Goal: Task Accomplishment & Management: Complete application form

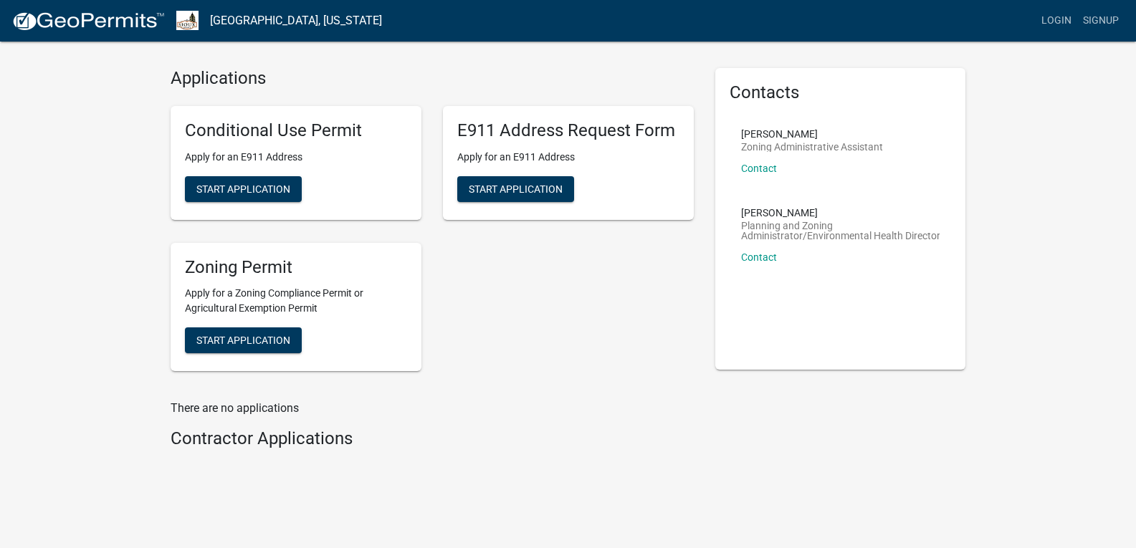
scroll to position [54, 0]
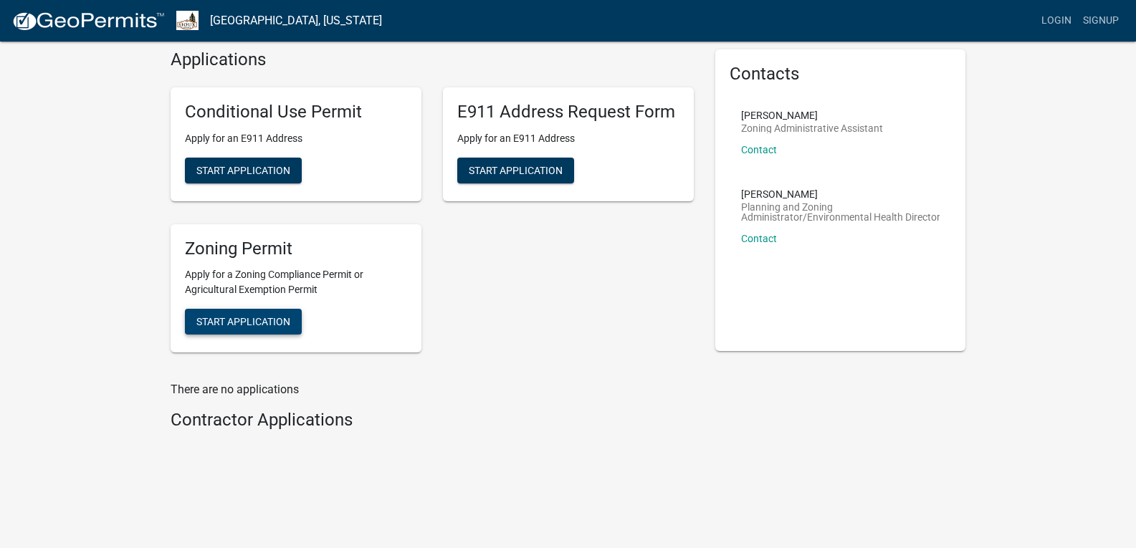
click at [208, 326] on span "Start Application" at bounding box center [243, 321] width 94 height 11
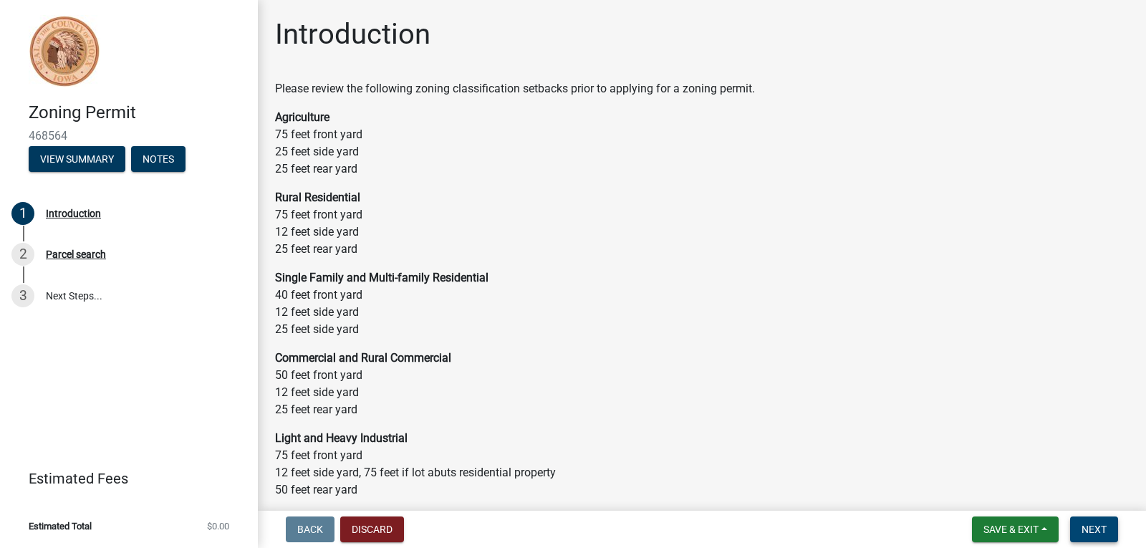
click at [1089, 524] on span "Next" at bounding box center [1094, 529] width 25 height 11
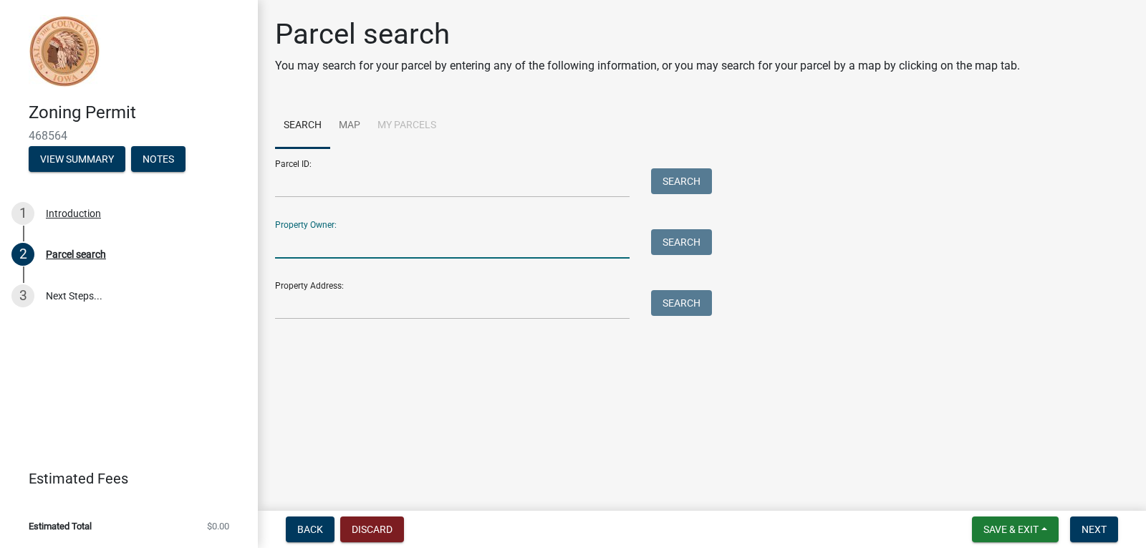
click at [390, 241] on input "Property Owner:" at bounding box center [452, 243] width 355 height 29
click at [386, 302] on input "Property Address:" at bounding box center [452, 304] width 355 height 29
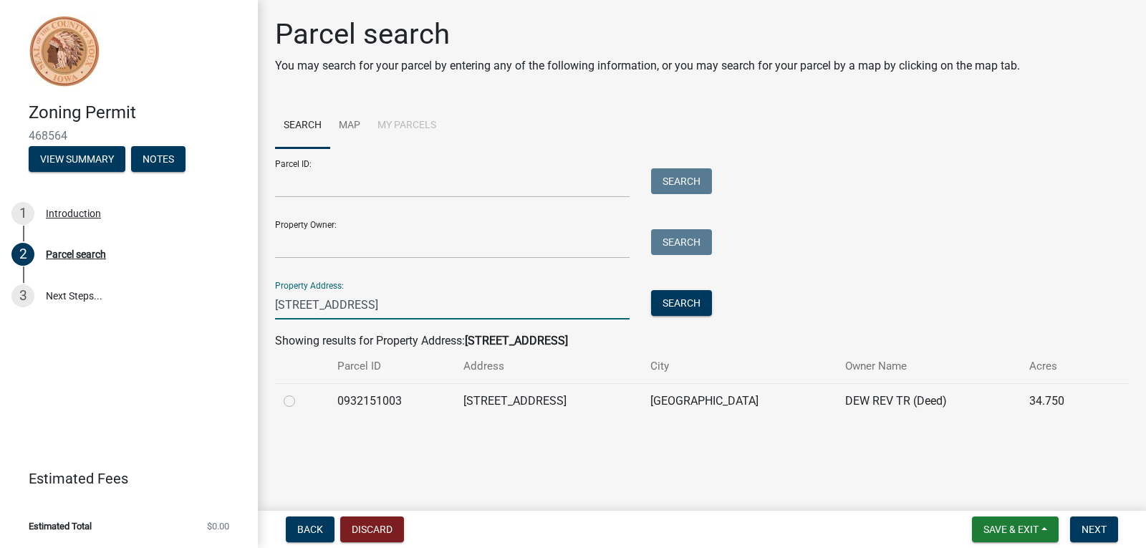
type input "3840 eagle ave"
click at [282, 403] on td at bounding box center [302, 400] width 54 height 35
click at [301, 393] on label at bounding box center [301, 393] width 0 height 0
click at [301, 402] on input "radio" at bounding box center [305, 397] width 9 height 9
radio input "true"
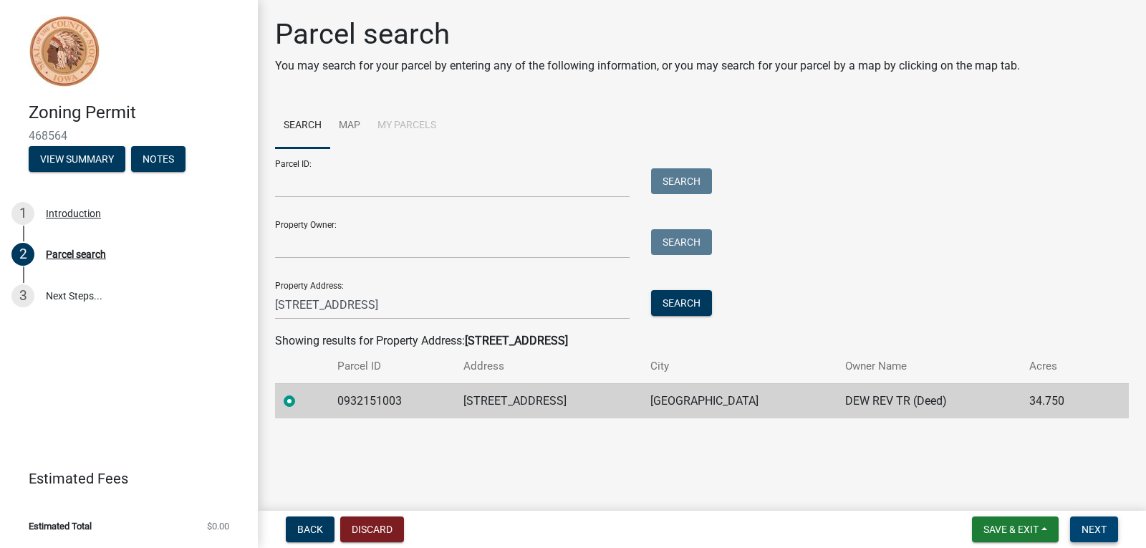
click at [1115, 527] on button "Next" at bounding box center [1094, 530] width 48 height 26
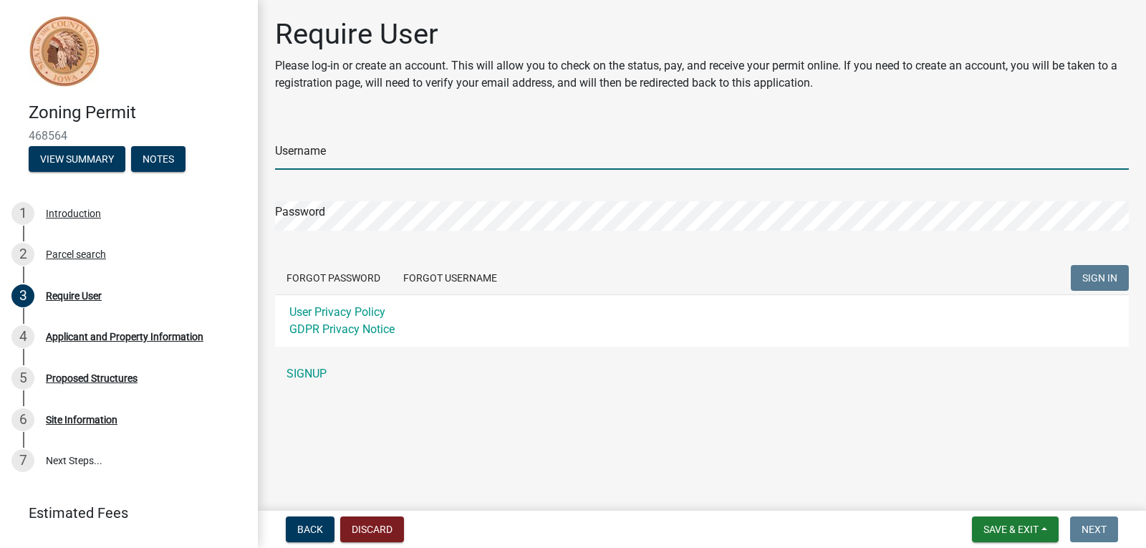
click at [423, 152] on input "Username" at bounding box center [702, 154] width 854 height 29
type input "cladonfarms"
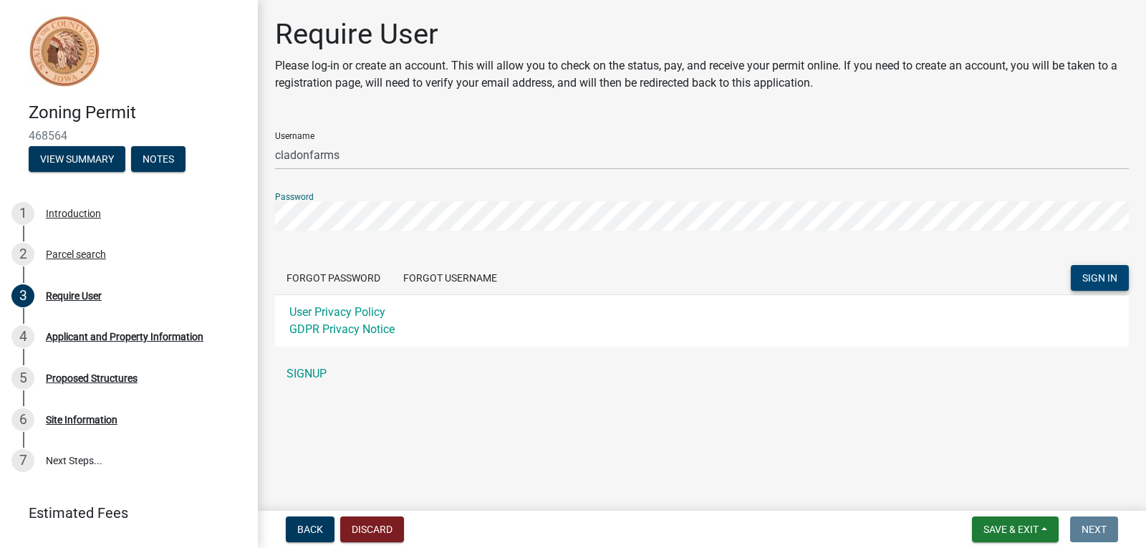
click at [1106, 282] on span "SIGN IN" at bounding box center [1100, 277] width 35 height 11
click at [307, 370] on link "SIGNUP" at bounding box center [702, 374] width 854 height 29
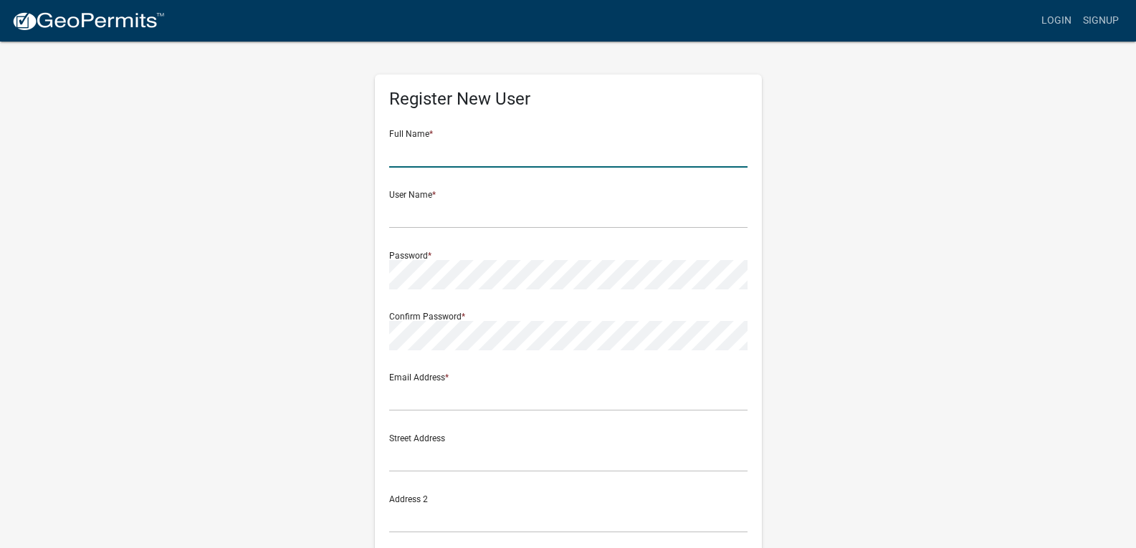
click at [416, 159] on input "text" at bounding box center [568, 152] width 358 height 29
type input "Corey Winterfeld"
type input "winterfeldcattle@gmail.com"
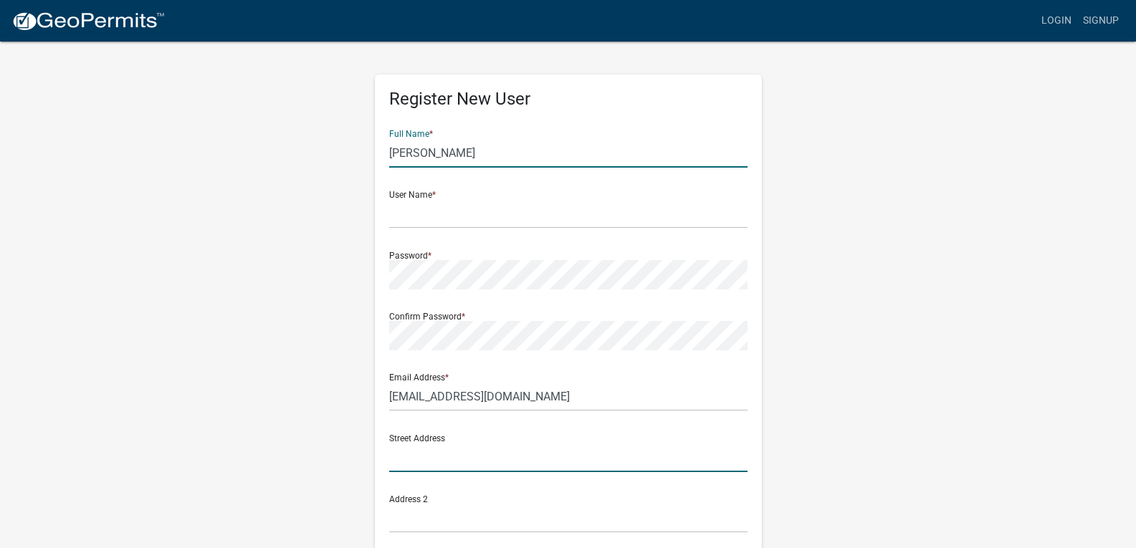
type input "3840 eagle ave"
type input "Sioux Center"
type input "IA"
type input "51250"
type input "7124414383"
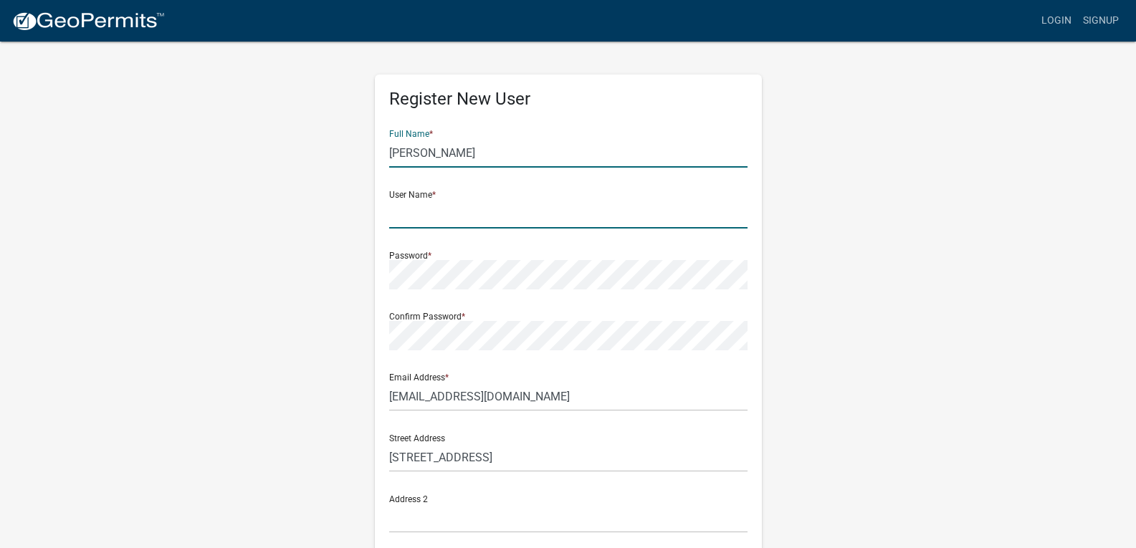
click at [510, 206] on input "text" at bounding box center [568, 213] width 358 height 29
type input "cladonfarms"
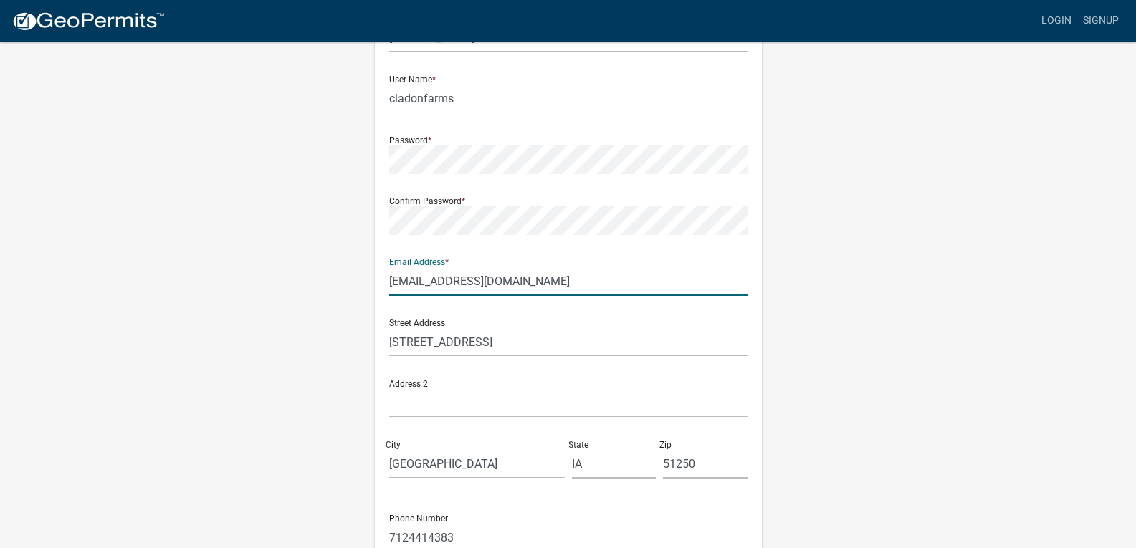
scroll to position [259, 0]
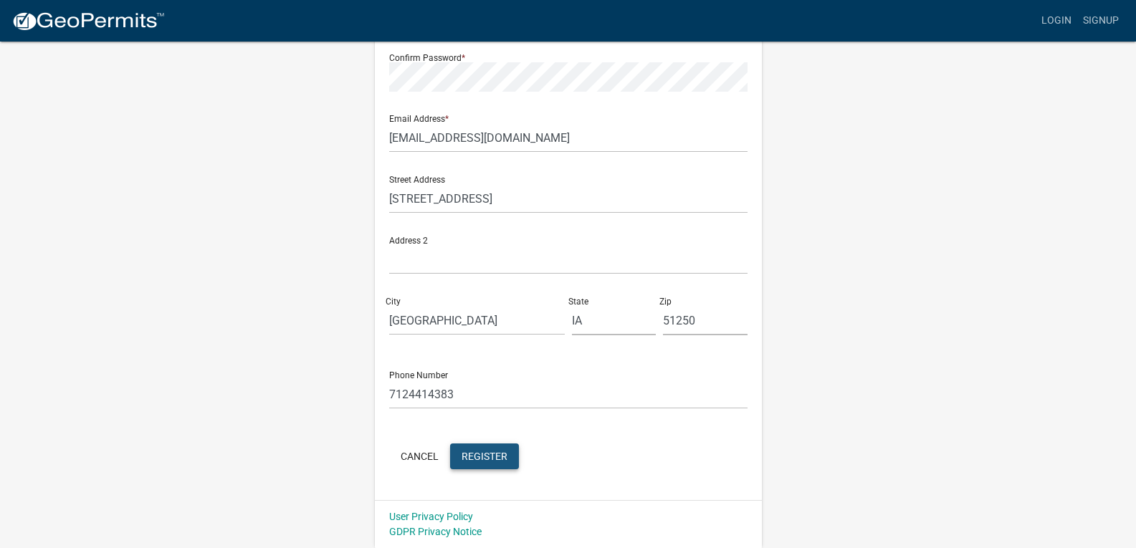
click at [481, 453] on span "Register" at bounding box center [484, 455] width 46 height 11
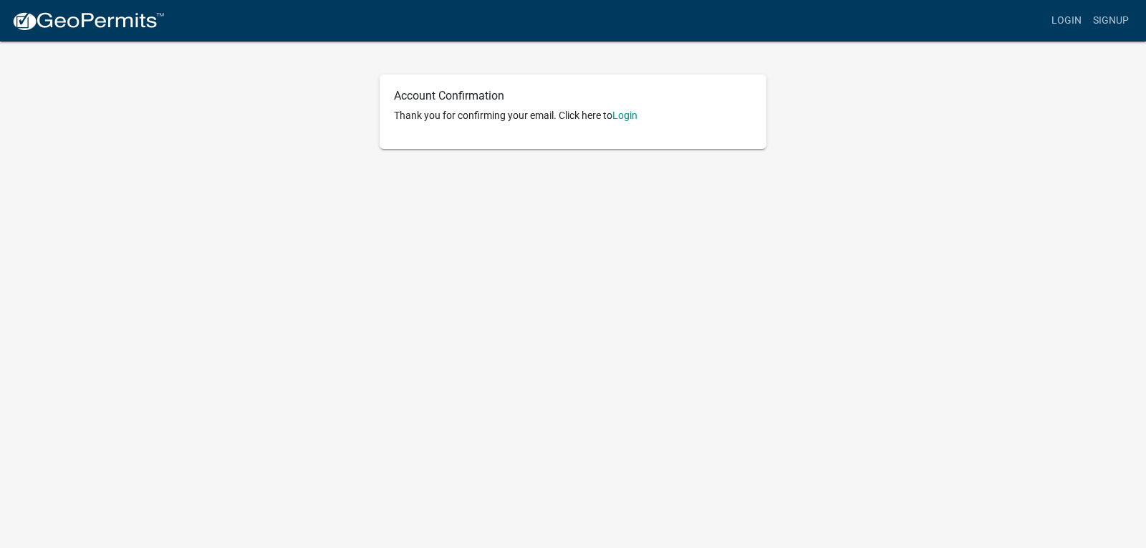
click at [623, 123] on p "Thank you for confirming your email. Click here to [GEOGRAPHIC_DATA]" at bounding box center [573, 115] width 358 height 15
click at [624, 116] on link "Login" at bounding box center [625, 115] width 25 height 11
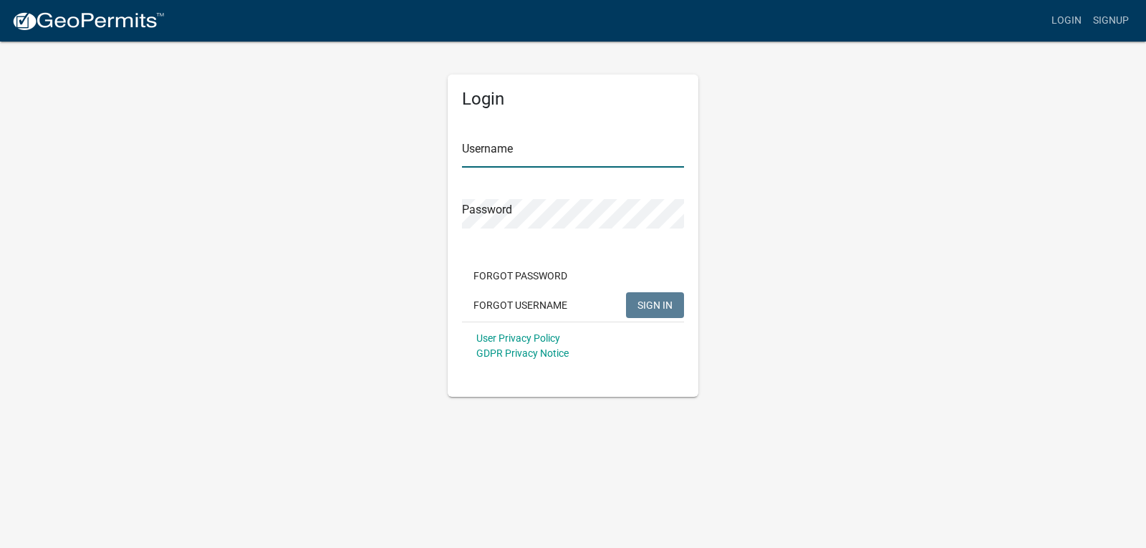
type input "cladonfarms"
click at [651, 299] on span "SIGN IN" at bounding box center [655, 304] width 35 height 11
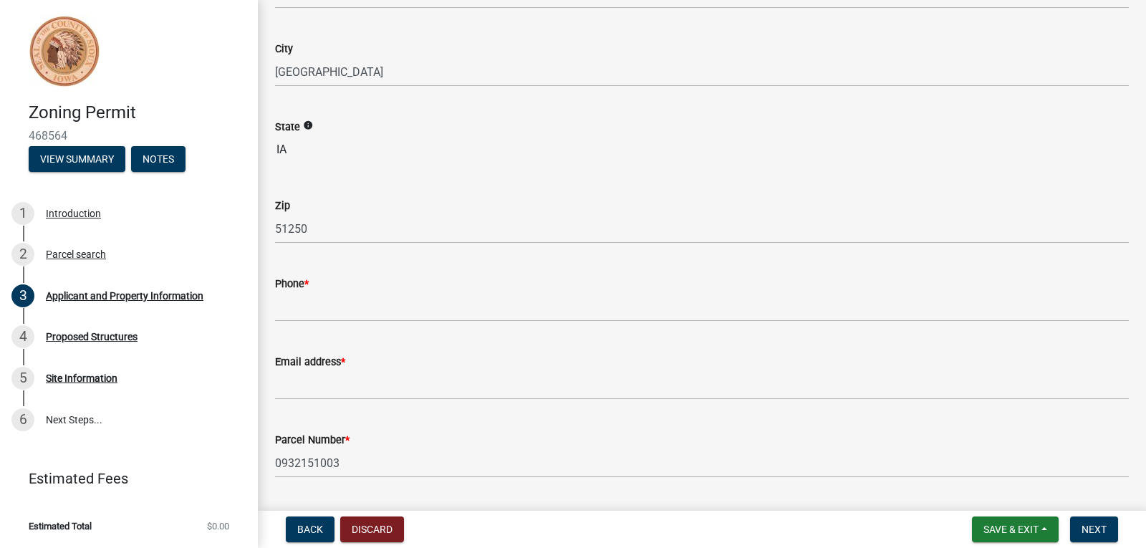
scroll to position [287, 0]
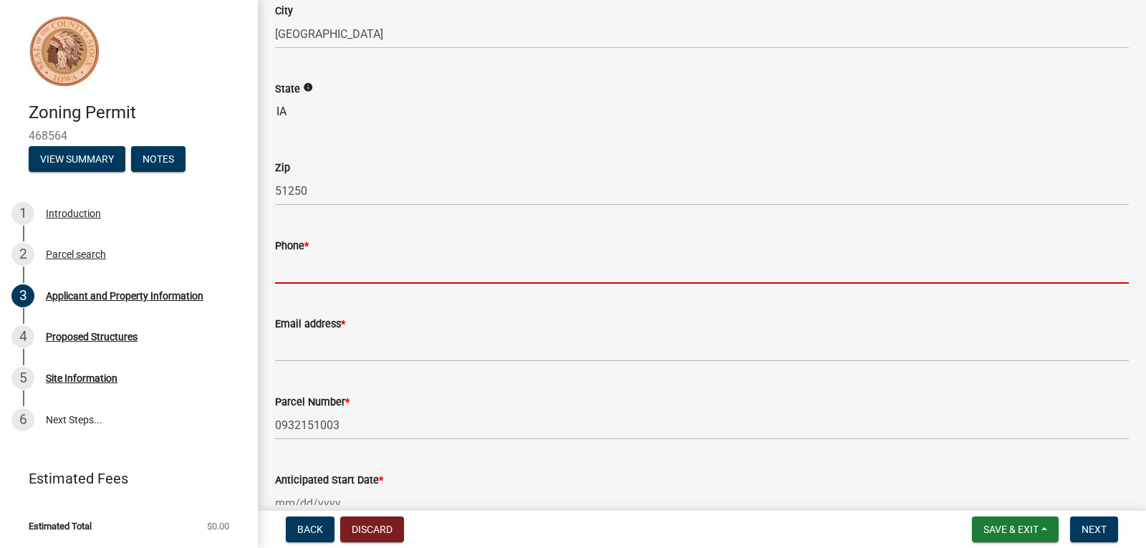
click at [580, 274] on input "Phone *" at bounding box center [702, 268] width 854 height 29
type input "7124414383"
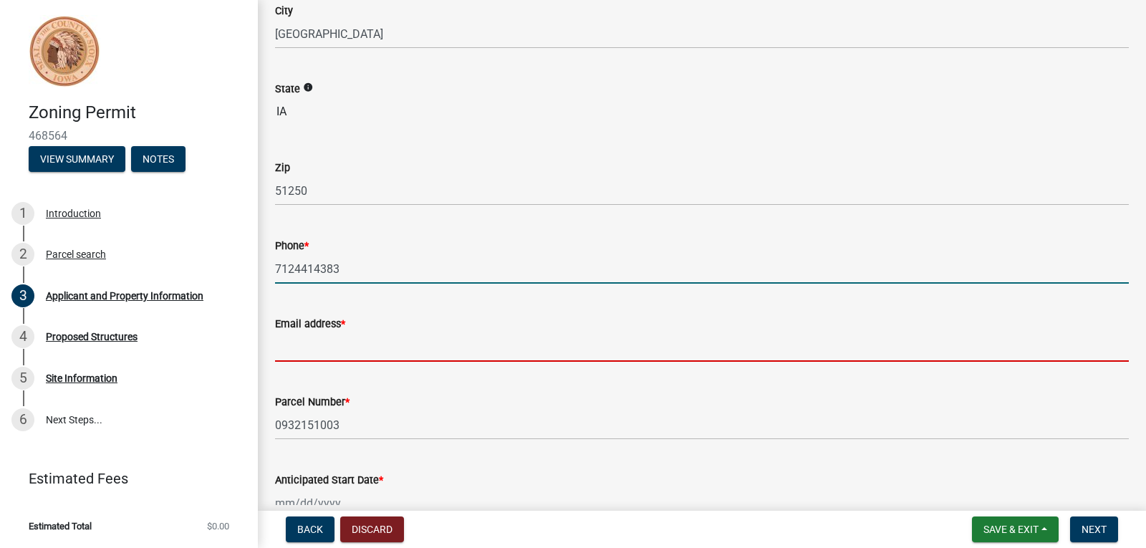
type input "winterfeldcattle@gmail.com"
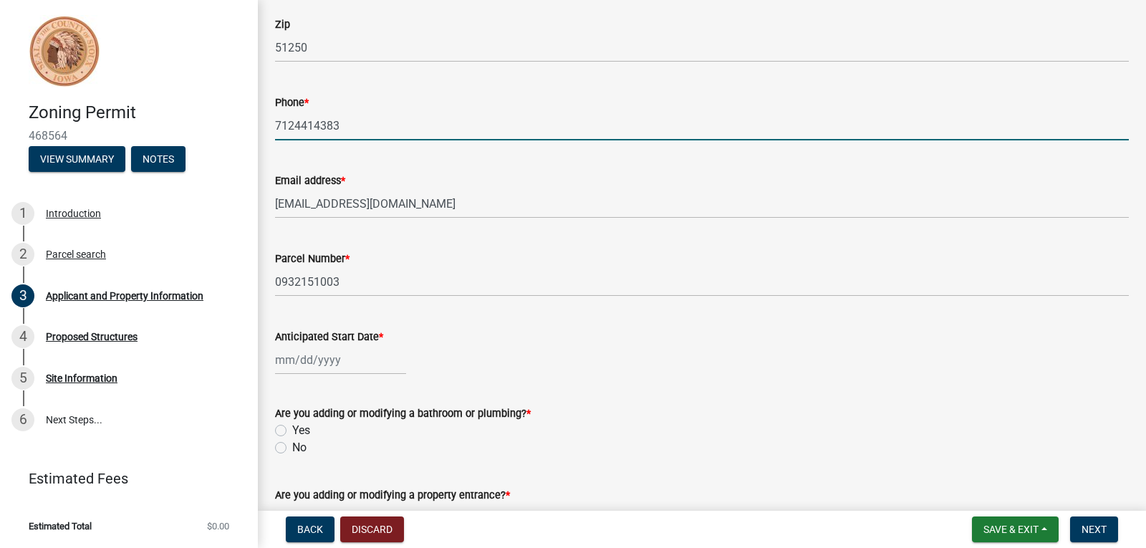
scroll to position [502, 0]
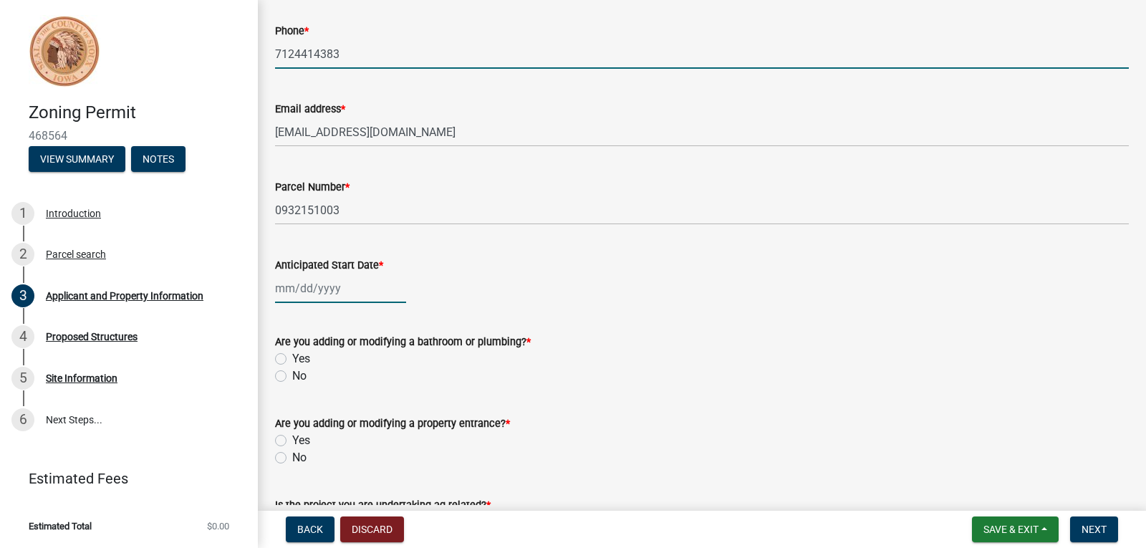
click at [317, 292] on div at bounding box center [340, 288] width 131 height 29
select select "8"
select select "2025"
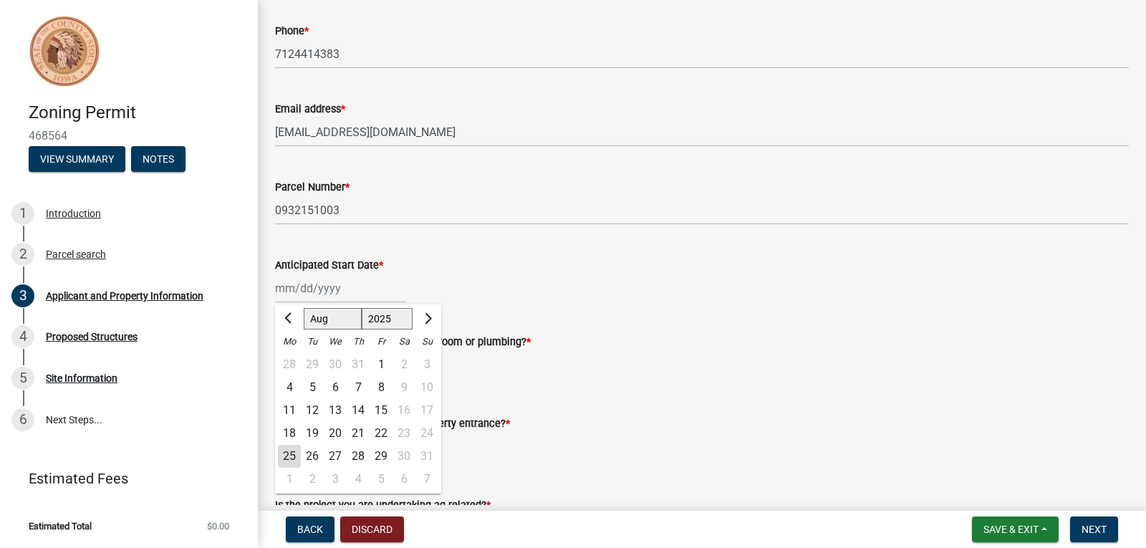
click at [378, 453] on div "29" at bounding box center [381, 456] width 23 height 23
type input "08/29/2025"
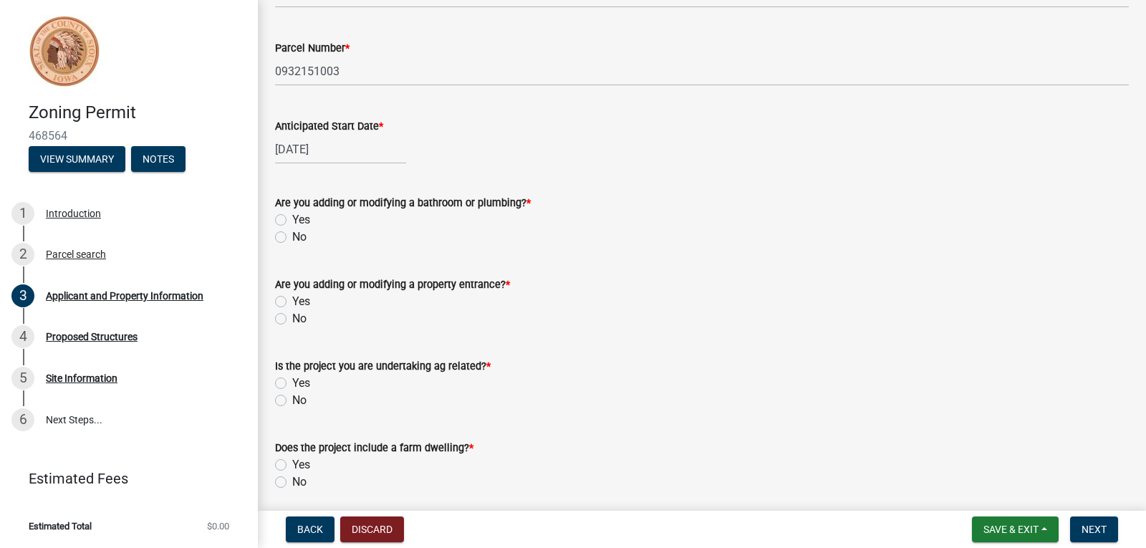
scroll to position [645, 0]
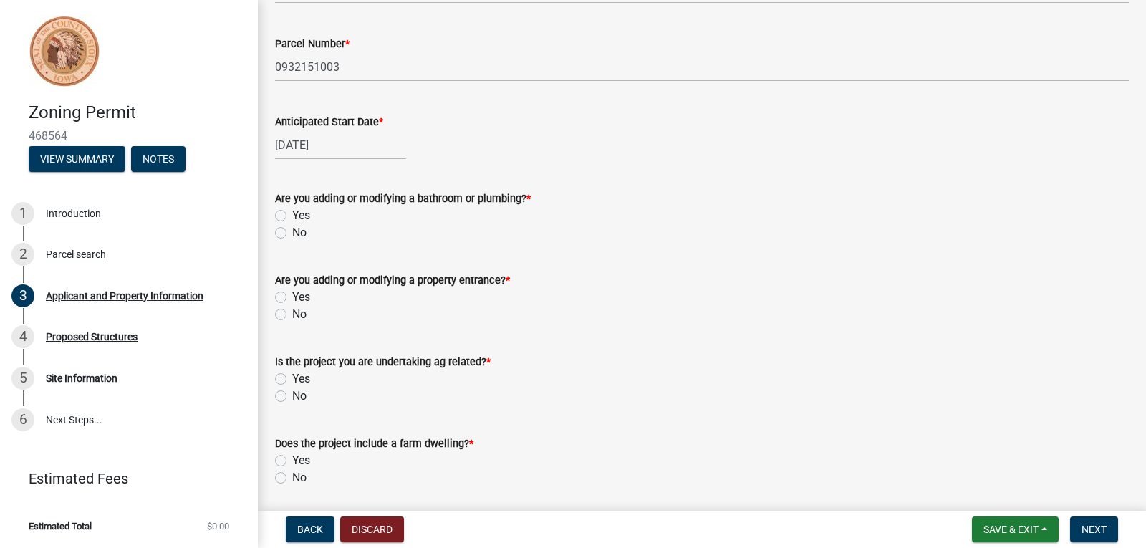
click at [292, 217] on label "Yes" at bounding box center [301, 215] width 18 height 17
click at [292, 216] on input "Yes" at bounding box center [296, 211] width 9 height 9
radio input "true"
click at [292, 312] on label "No" at bounding box center [299, 314] width 14 height 17
click at [292, 312] on input "No" at bounding box center [296, 310] width 9 height 9
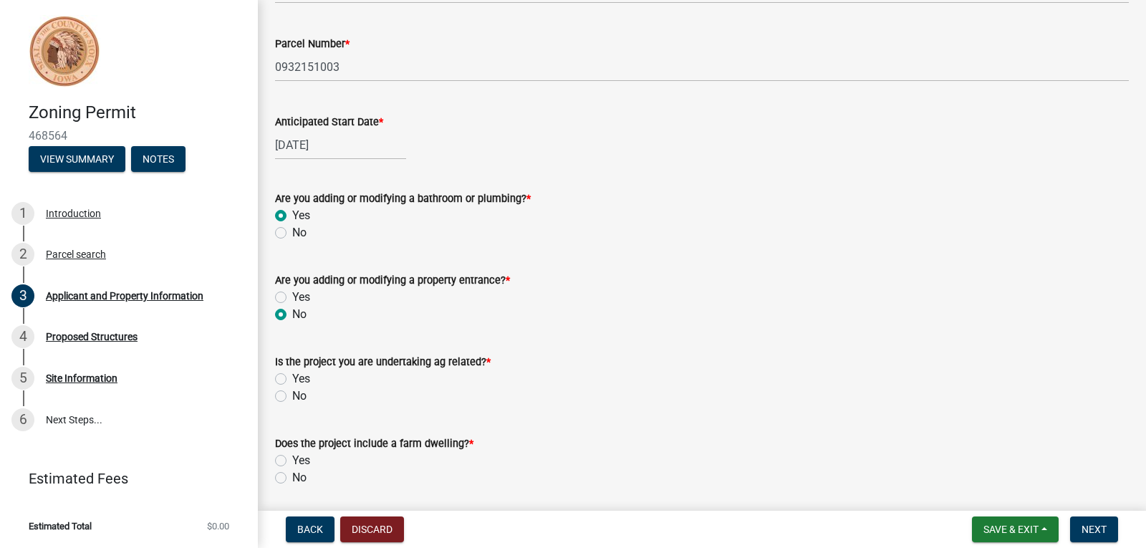
radio input "true"
click at [292, 383] on label "Yes" at bounding box center [301, 378] width 18 height 17
click at [292, 380] on input "Yes" at bounding box center [296, 374] width 9 height 9
radio input "true"
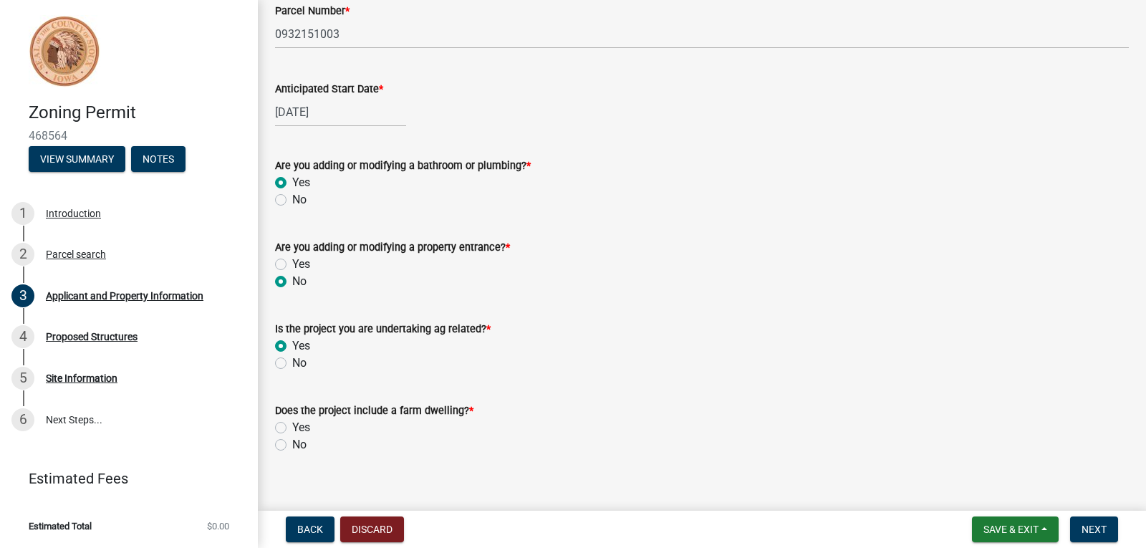
scroll to position [695, 0]
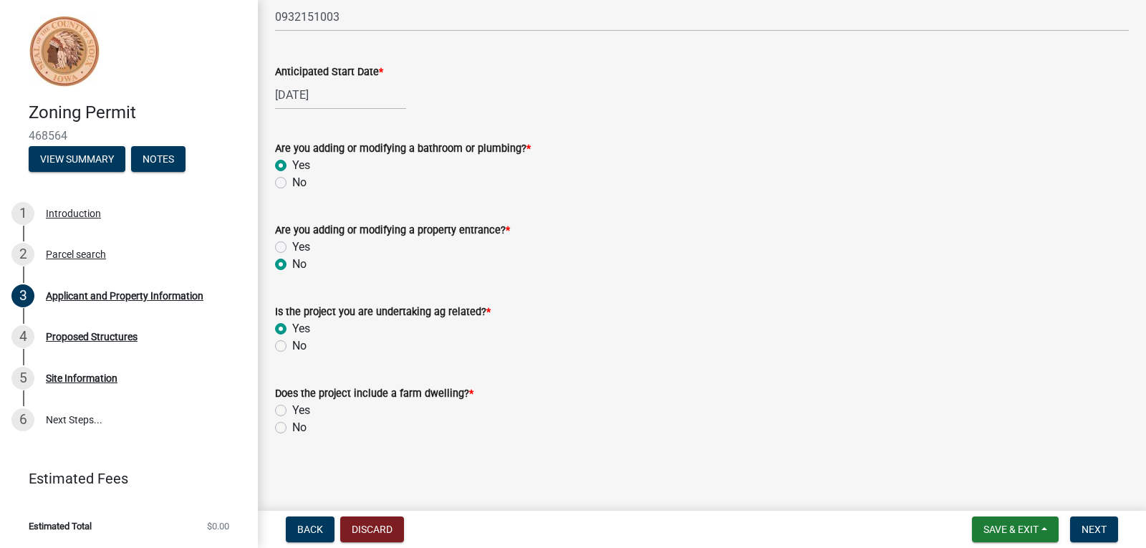
click at [292, 407] on label "Yes" at bounding box center [301, 410] width 18 height 17
click at [292, 407] on input "Yes" at bounding box center [296, 406] width 9 height 9
radio input "true"
click at [1092, 529] on span "Next" at bounding box center [1094, 529] width 25 height 11
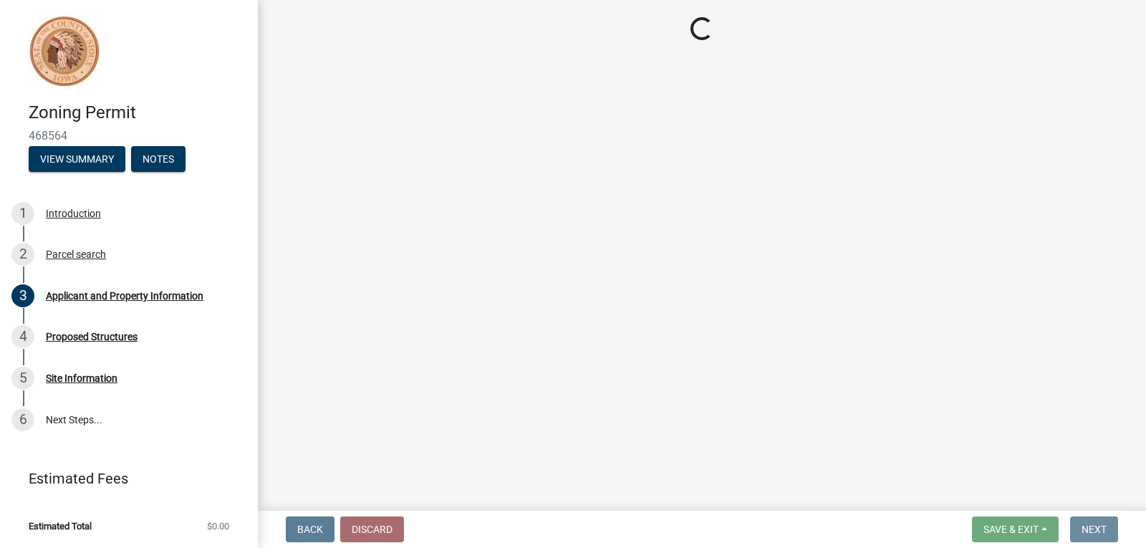
scroll to position [0, 0]
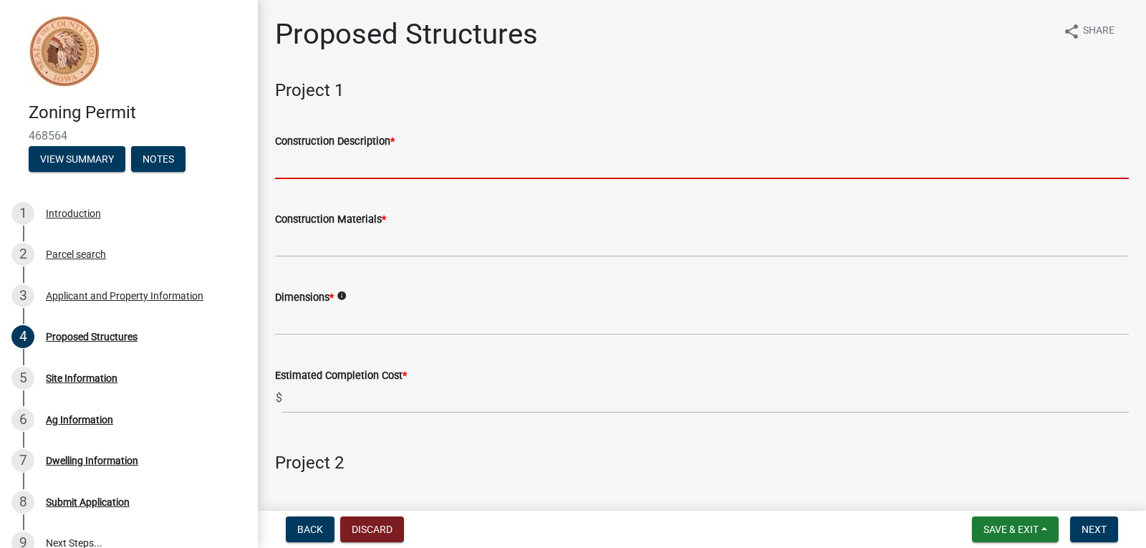
click at [361, 162] on input "Construction Description *" at bounding box center [702, 164] width 854 height 29
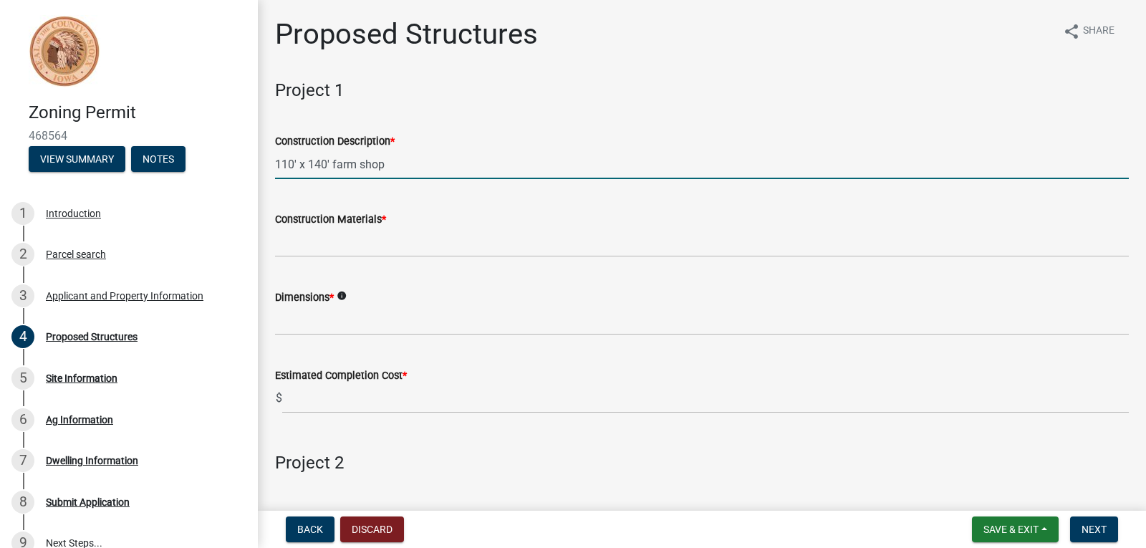
type input "110' x 140' farm shop"
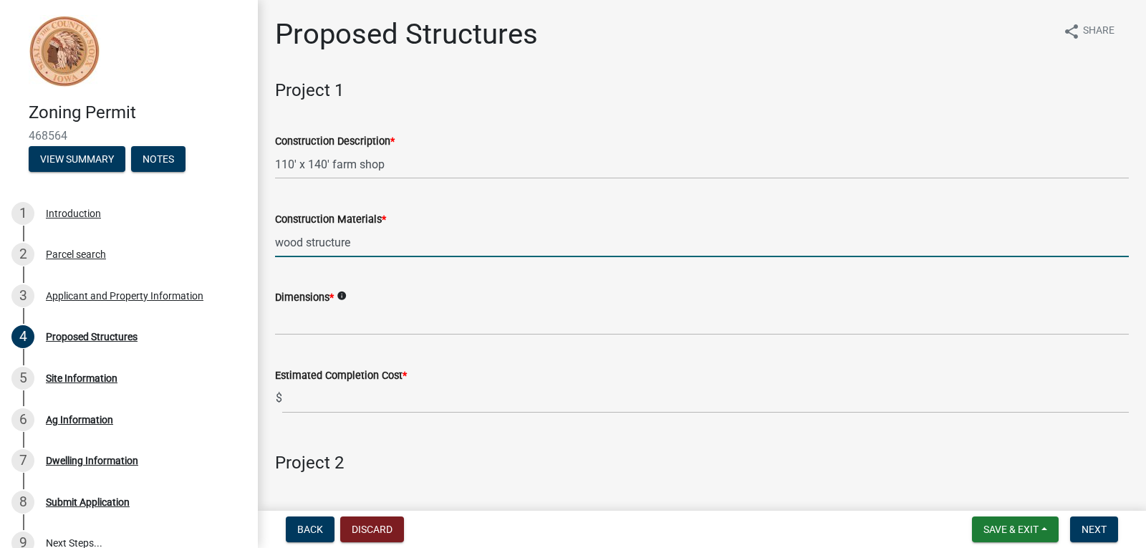
type input "wood structure"
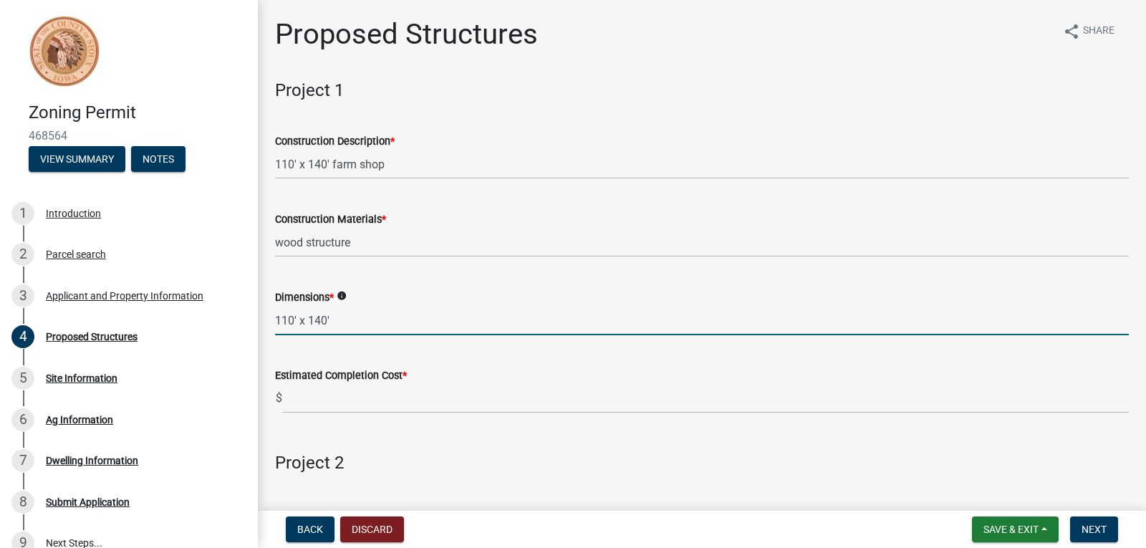
type input "110' x 140'"
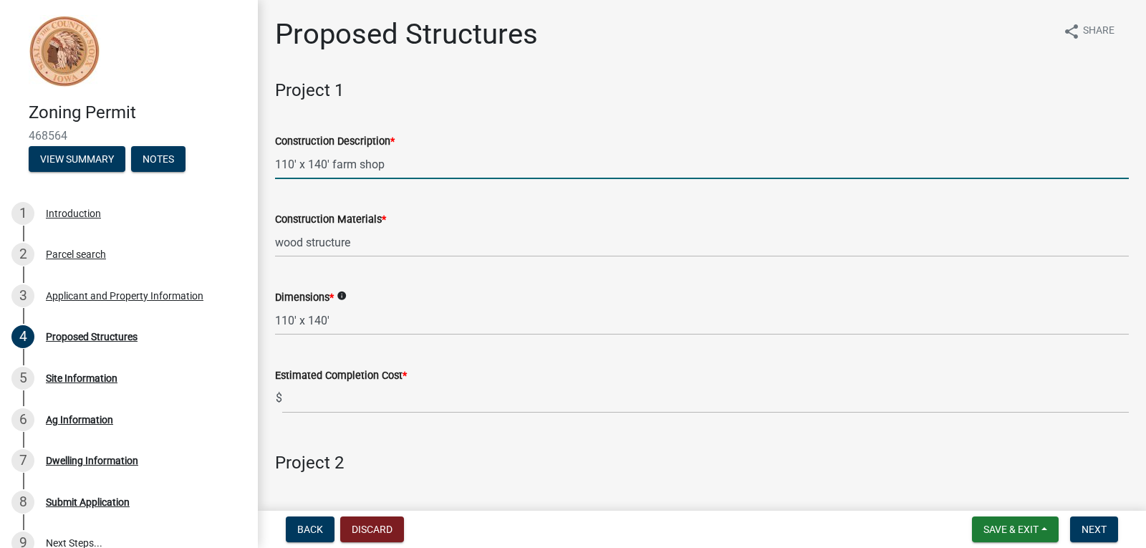
drag, startPoint x: 385, startPoint y: 163, endPoint x: 254, endPoint y: 201, distance: 135.8
click at [254, 201] on div "Zoning Permit 468564 View Summary Notes 1 Introduction 2 Parcel search 3 Applic…" at bounding box center [573, 274] width 1146 height 548
type input "Farm shop"
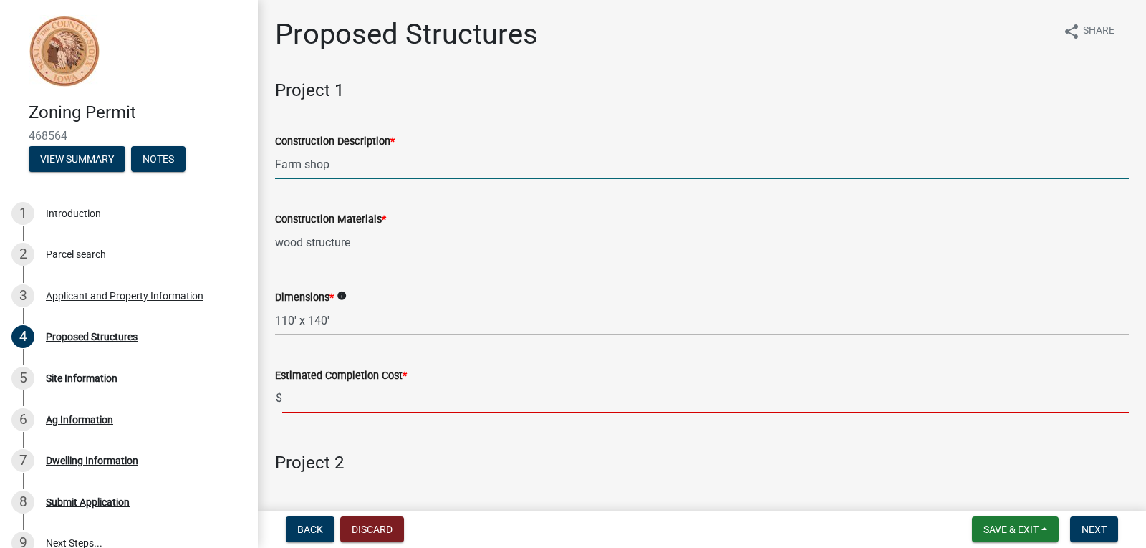
click at [376, 403] on input "text" at bounding box center [705, 398] width 847 height 29
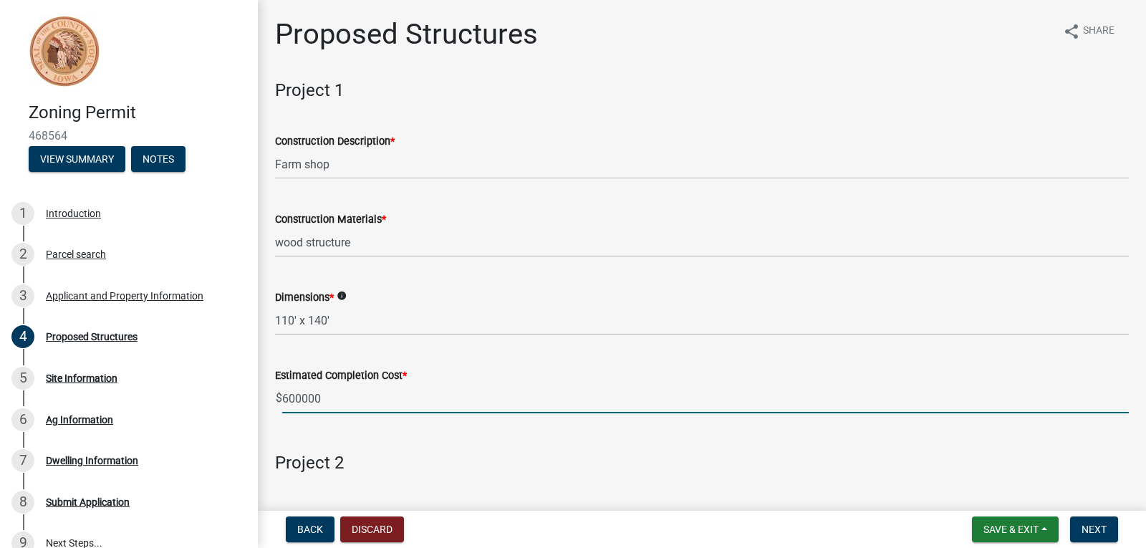
type input "600000"
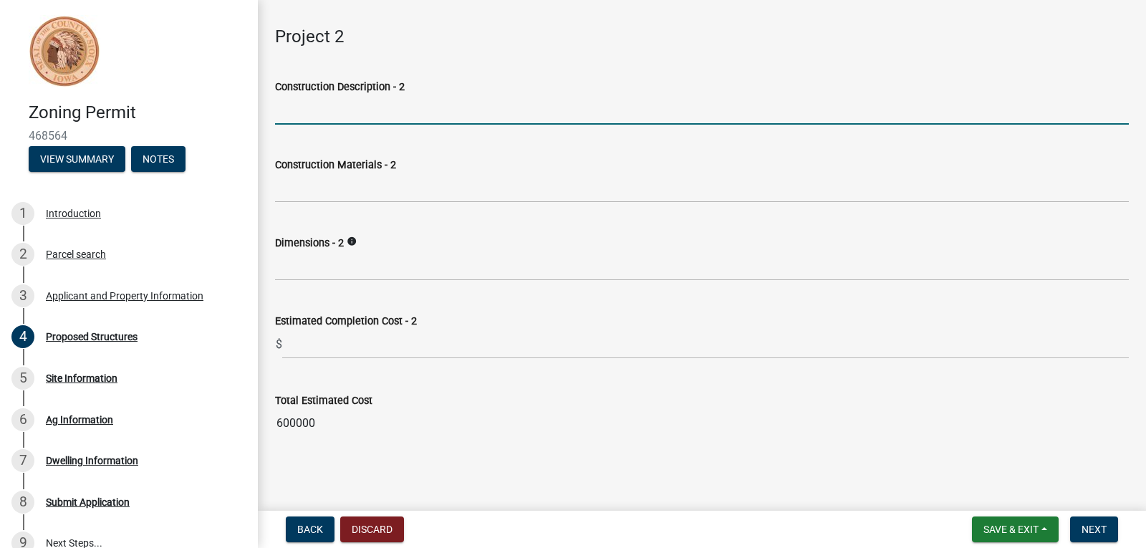
scroll to position [428, 0]
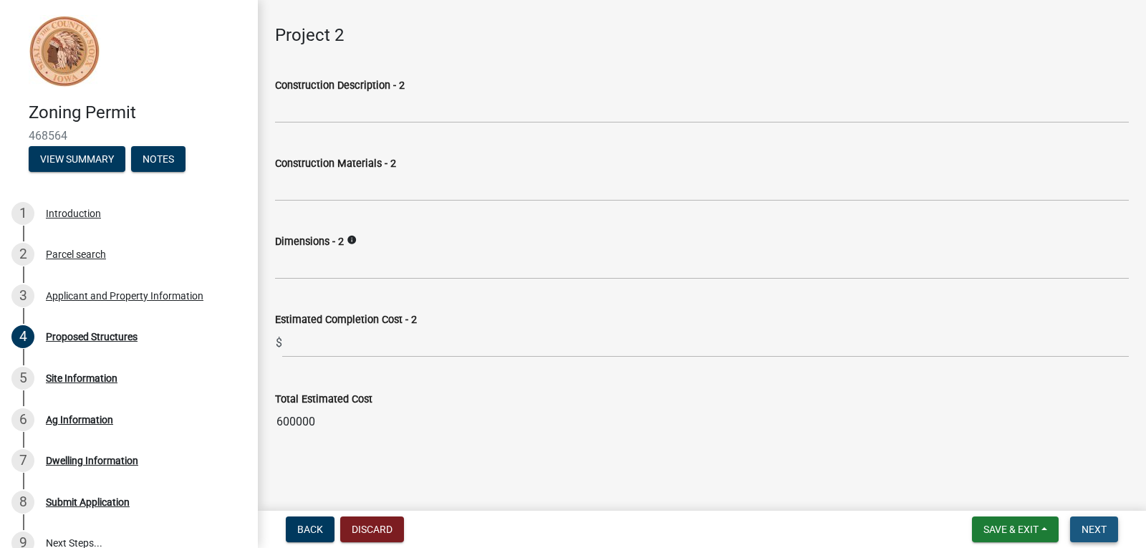
click at [1098, 522] on button "Next" at bounding box center [1094, 530] width 48 height 26
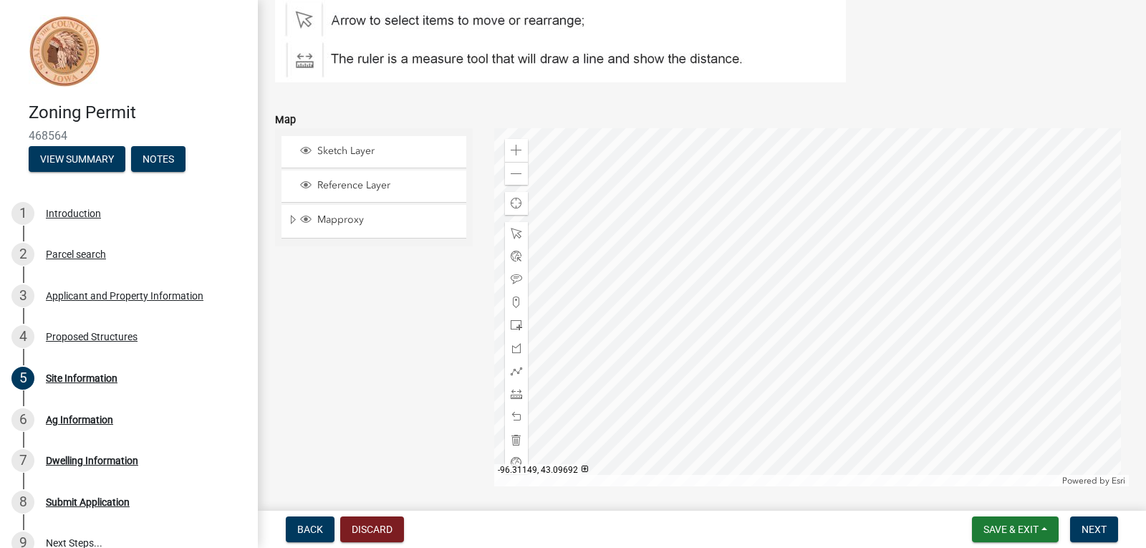
scroll to position [215, 0]
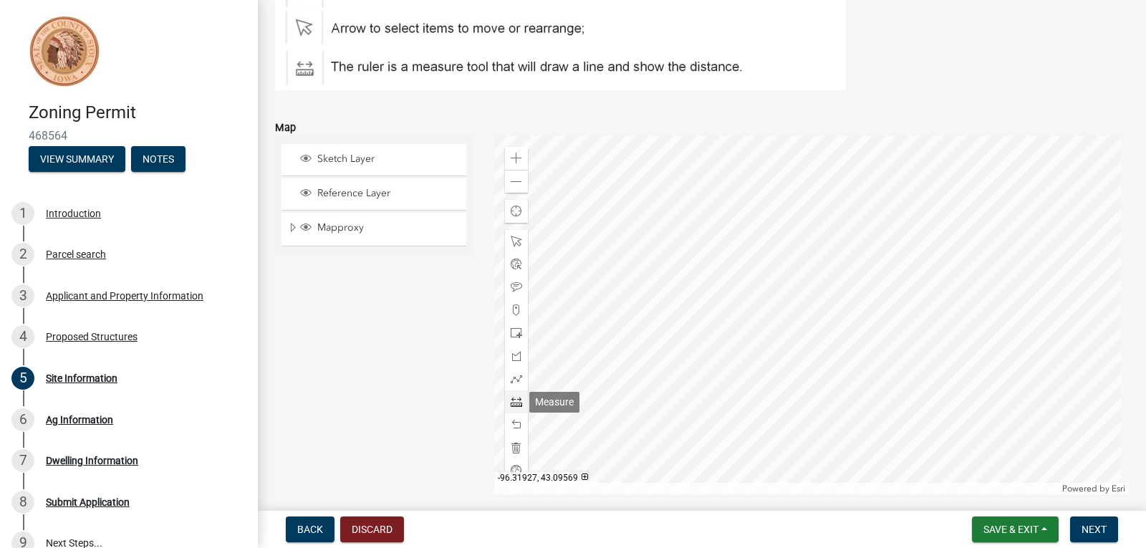
click at [514, 405] on span at bounding box center [516, 401] width 11 height 11
click at [774, 317] on div at bounding box center [811, 315] width 635 height 358
click at [775, 298] on div at bounding box center [811, 315] width 635 height 358
click at [511, 425] on span at bounding box center [516, 424] width 11 height 11
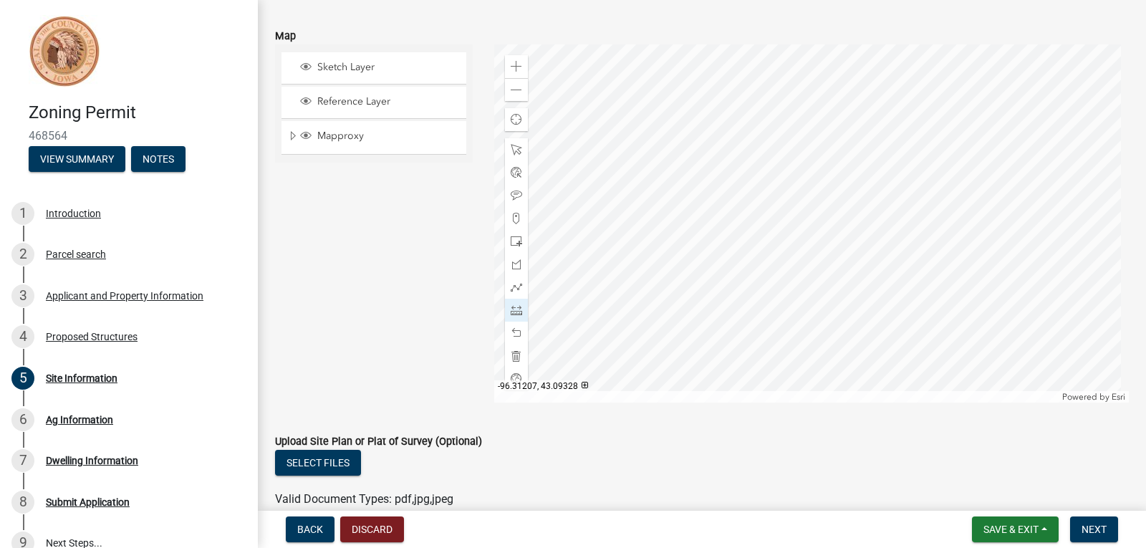
scroll to position [287, 0]
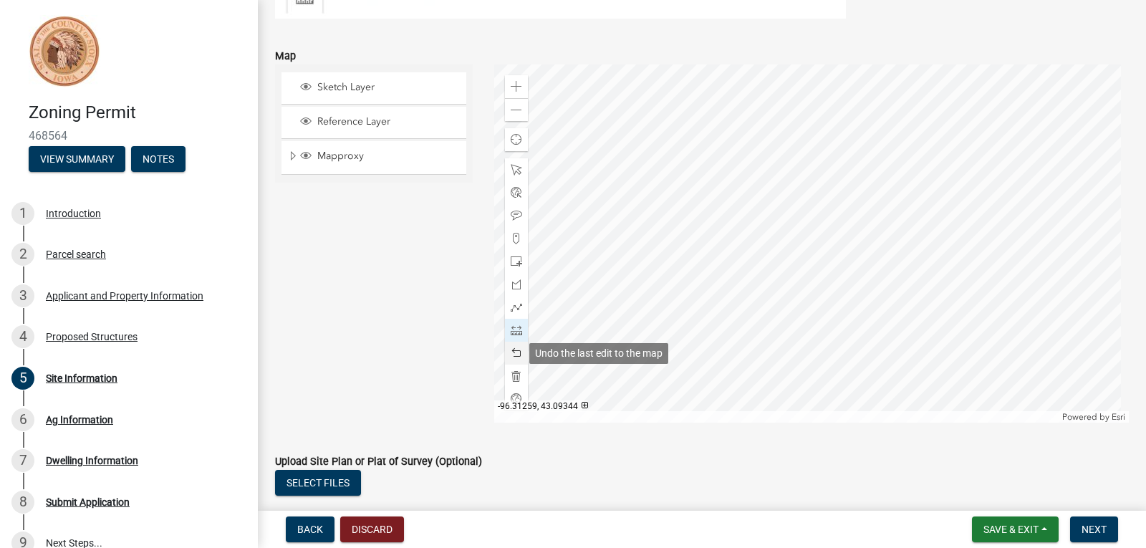
click at [511, 351] on span at bounding box center [516, 352] width 11 height 11
click at [683, 319] on div at bounding box center [811, 243] width 635 height 358
click at [683, 330] on div at bounding box center [811, 243] width 635 height 358
click at [683, 214] on div at bounding box center [811, 243] width 635 height 358
click at [513, 325] on span at bounding box center [516, 330] width 11 height 11
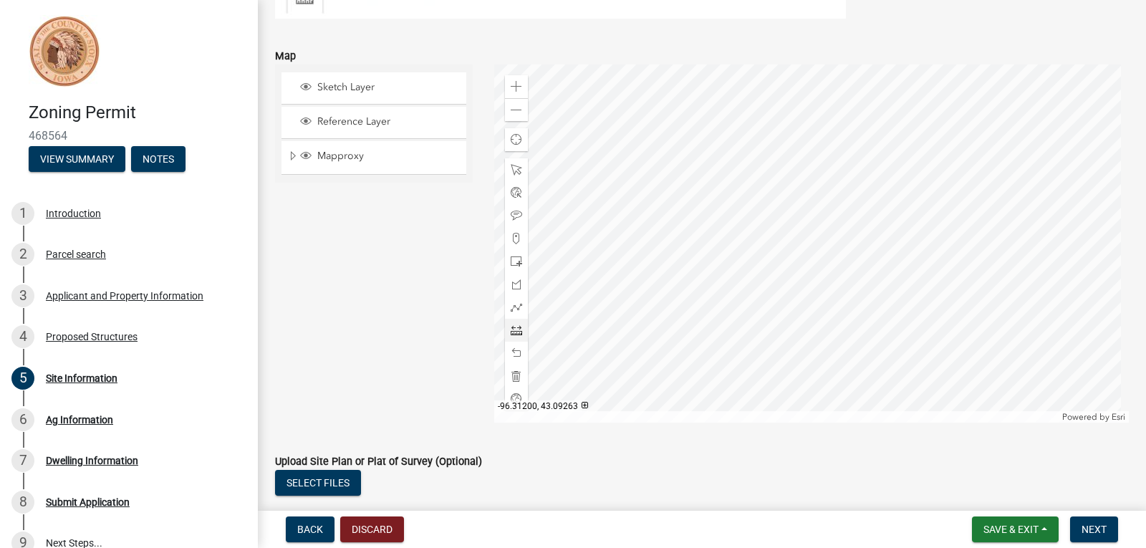
click at [685, 312] on div at bounding box center [811, 243] width 635 height 358
click at [681, 272] on div at bounding box center [811, 243] width 635 height 358
click at [680, 185] on div at bounding box center [811, 243] width 635 height 358
click at [514, 352] on span at bounding box center [516, 352] width 11 height 11
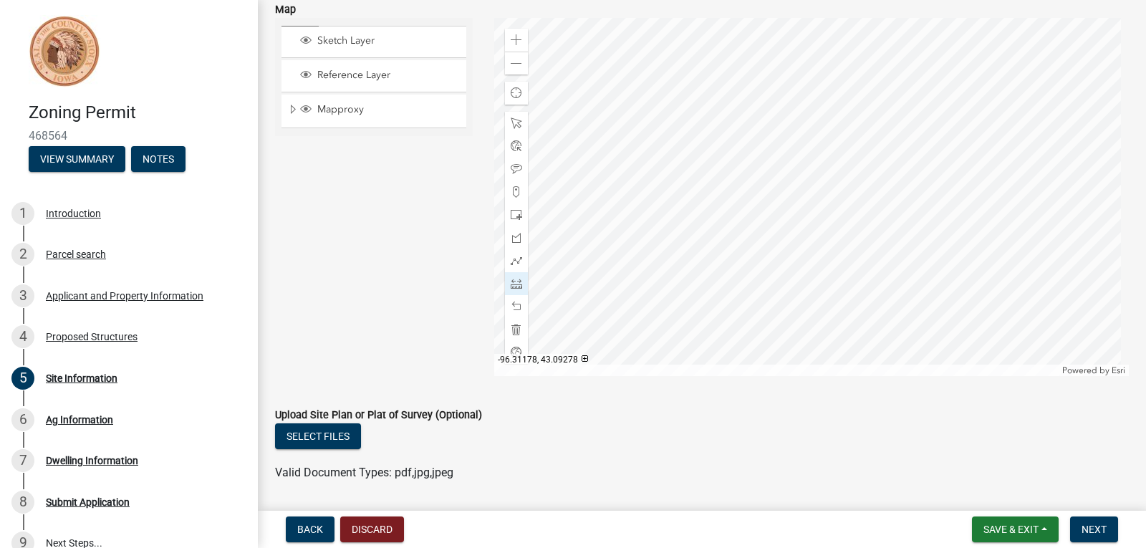
scroll to position [358, 0]
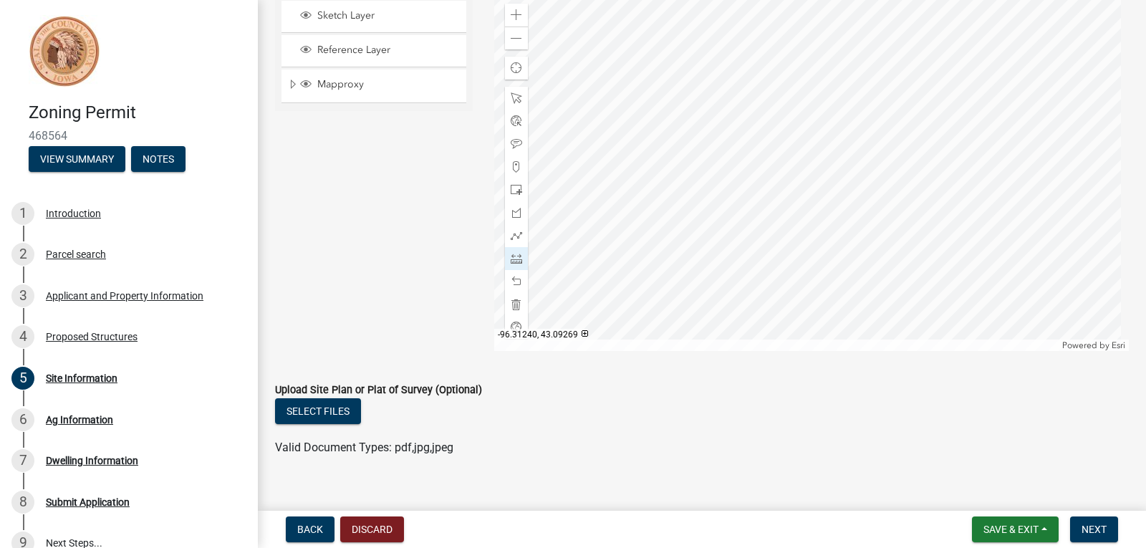
click at [683, 421] on div "Select files" at bounding box center [702, 412] width 854 height 29
click at [507, 282] on div at bounding box center [516, 281] width 23 height 23
click at [677, 181] on div at bounding box center [811, 172] width 635 height 358
click at [676, 93] on div at bounding box center [811, 172] width 635 height 358
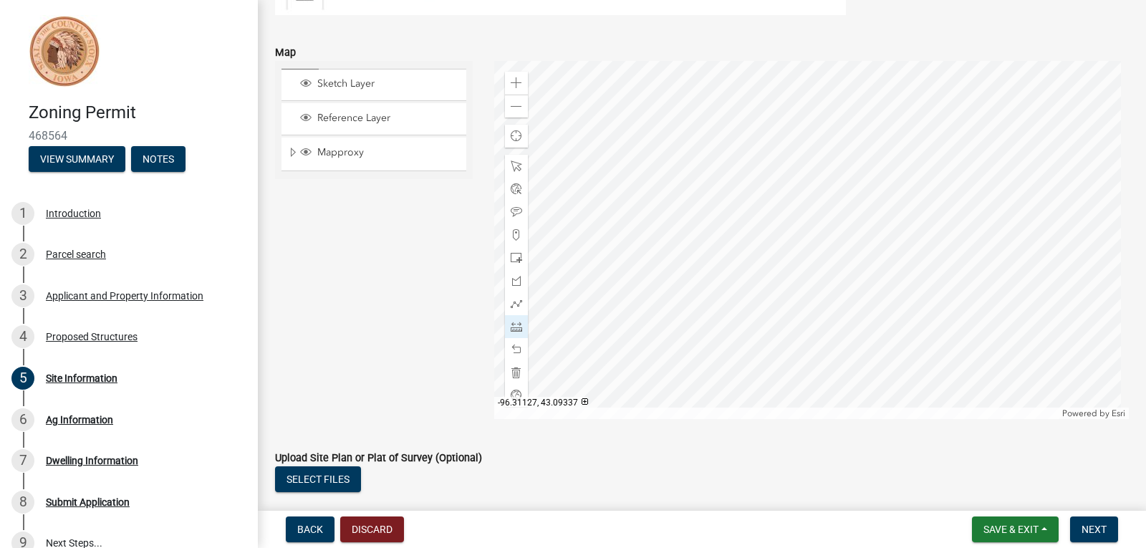
scroll to position [215, 0]
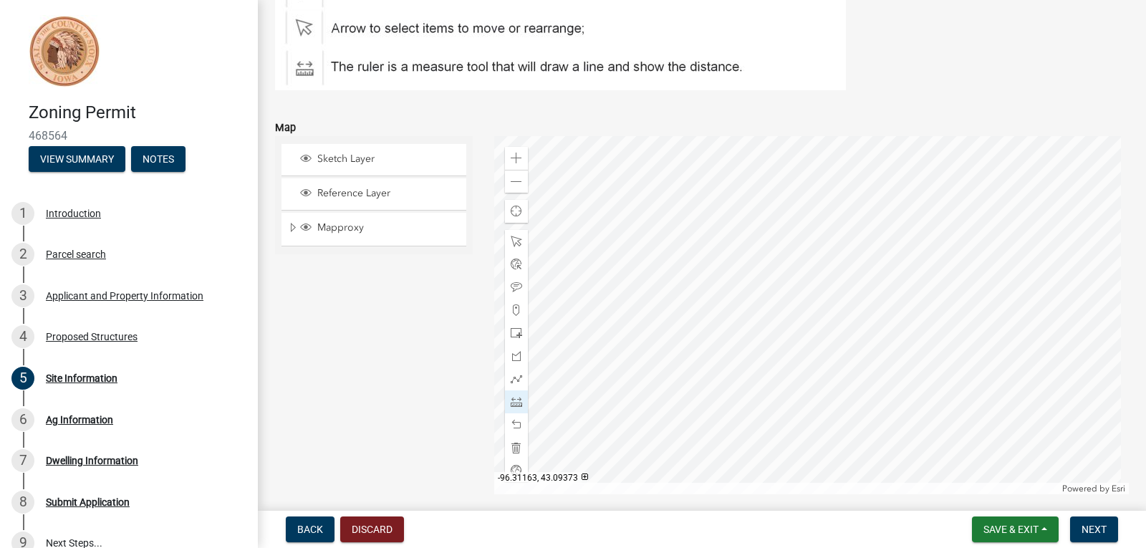
click at [744, 236] on div at bounding box center [811, 315] width 635 height 358
click at [745, 324] on div at bounding box center [811, 315] width 635 height 358
click at [678, 323] on div at bounding box center [811, 315] width 635 height 358
click at [313, 323] on div "Sketch Layer Reference Layer Mapproxy Section Corners Roads Cadastral Lines USA…" at bounding box center [373, 315] width 219 height 358
click at [1084, 524] on span "Next" at bounding box center [1094, 529] width 25 height 11
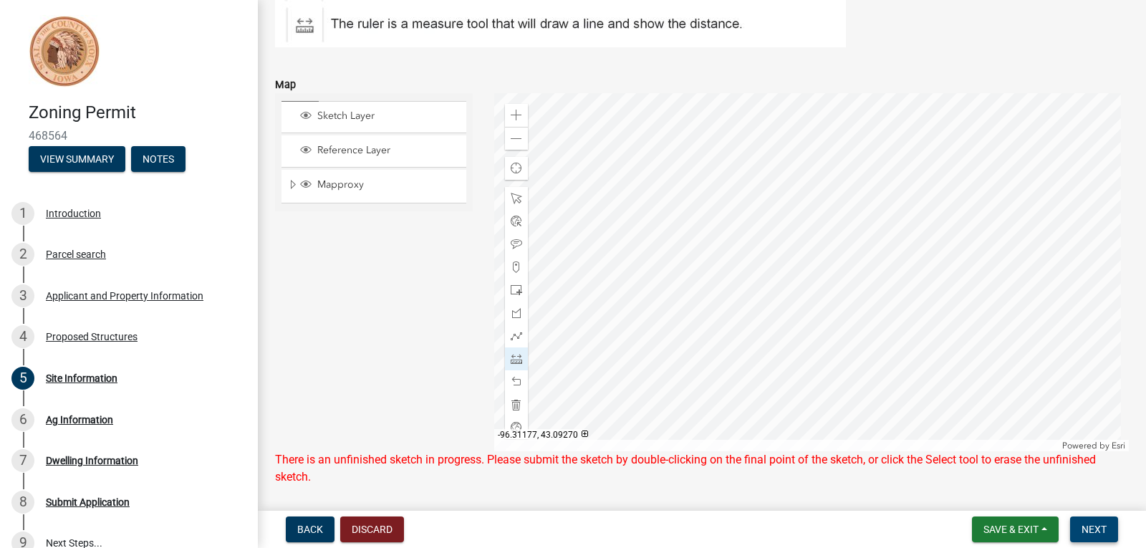
scroll to position [287, 0]
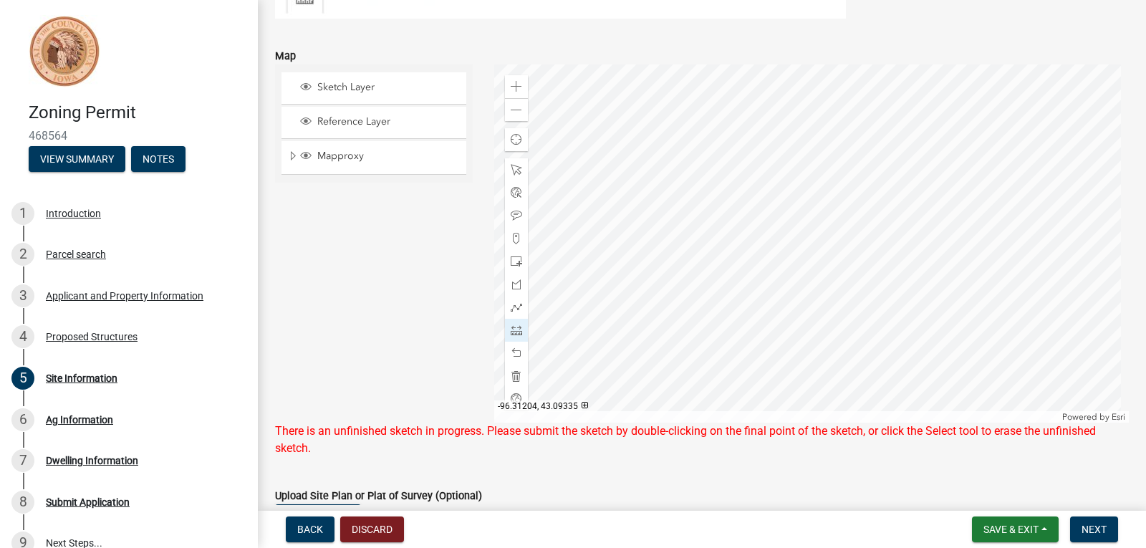
click at [677, 252] on div at bounding box center [811, 243] width 635 height 358
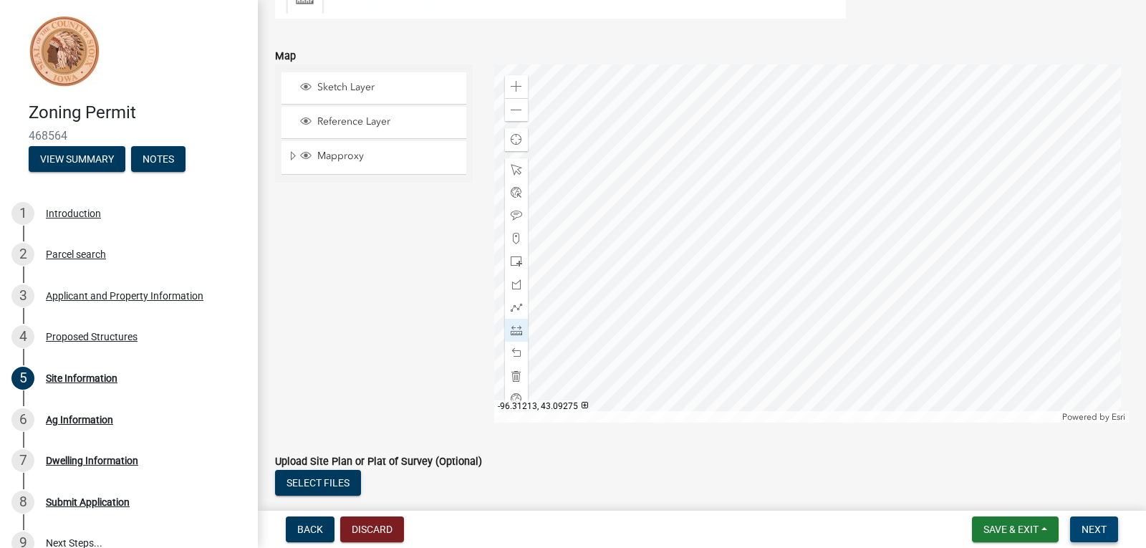
click at [1090, 526] on span "Next" at bounding box center [1094, 529] width 25 height 11
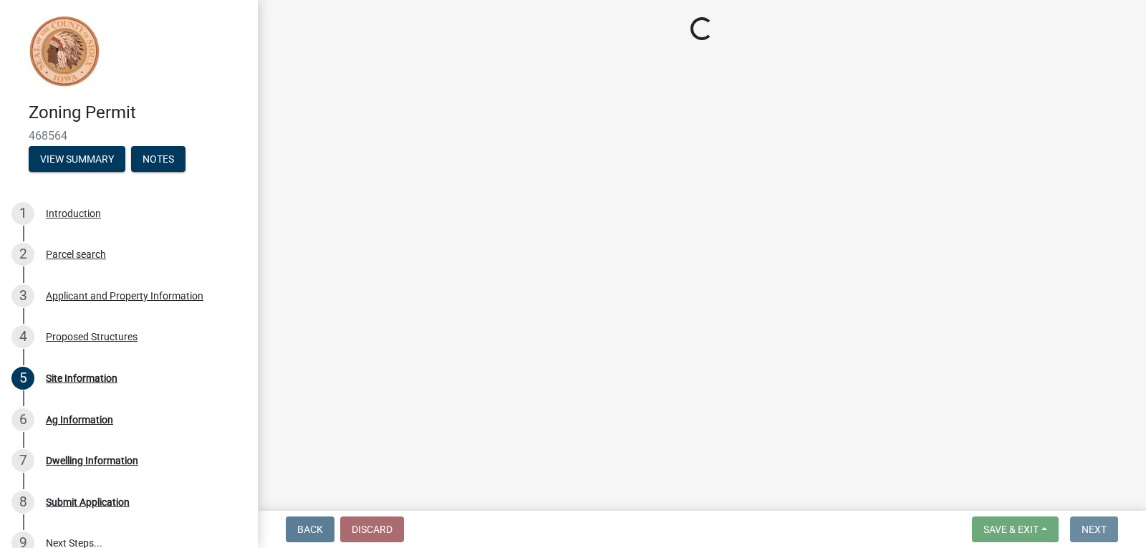
scroll to position [0, 0]
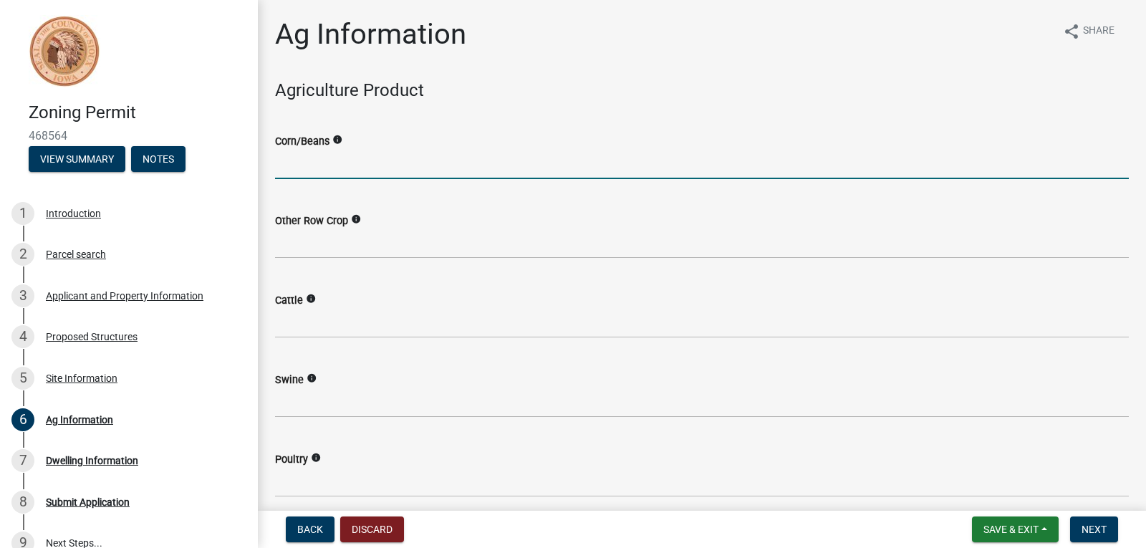
click at [323, 168] on input "text" at bounding box center [702, 164] width 854 height 29
click at [335, 140] on icon "info" at bounding box center [337, 140] width 10 height 10
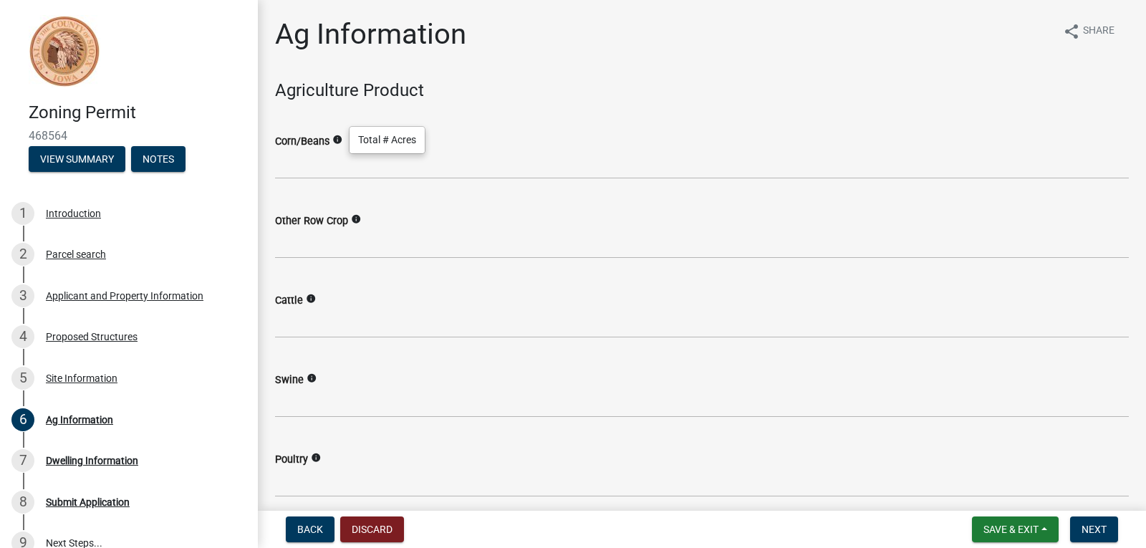
click at [335, 140] on icon "info" at bounding box center [337, 140] width 10 height 10
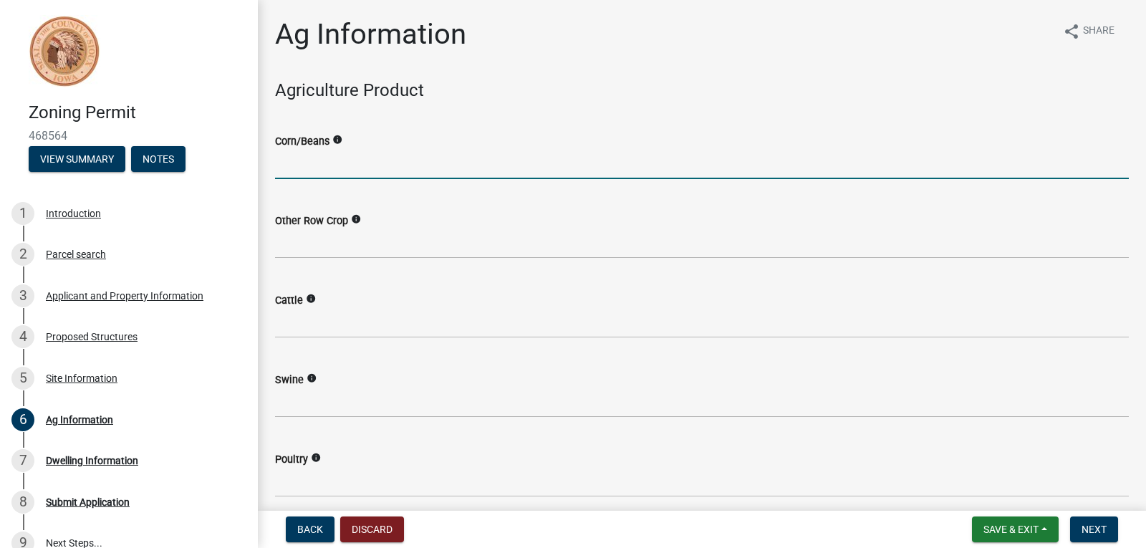
click at [323, 163] on input "text" at bounding box center [702, 164] width 854 height 29
type input "4000"
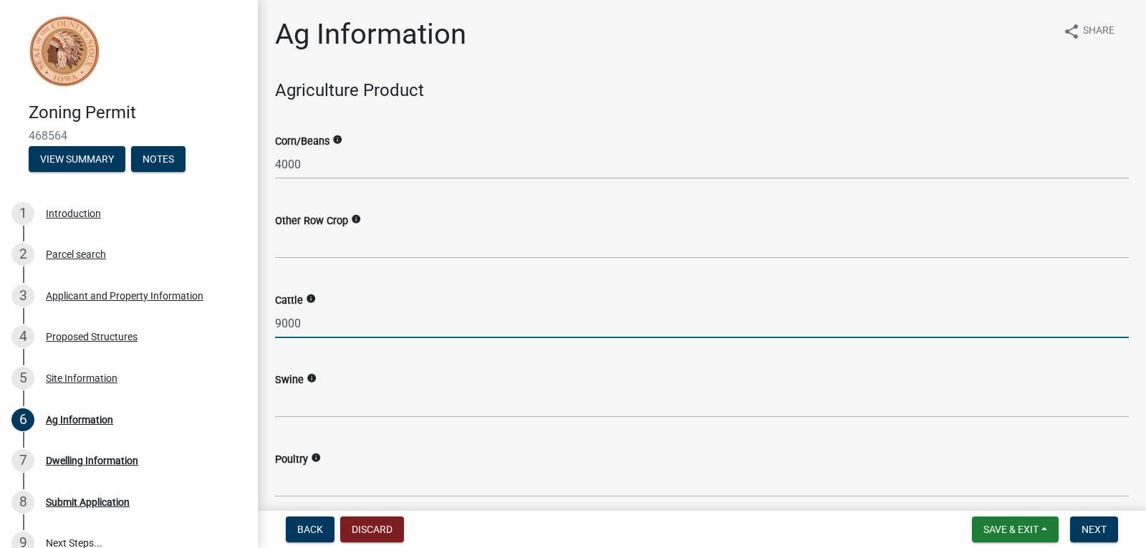
type input "9000"
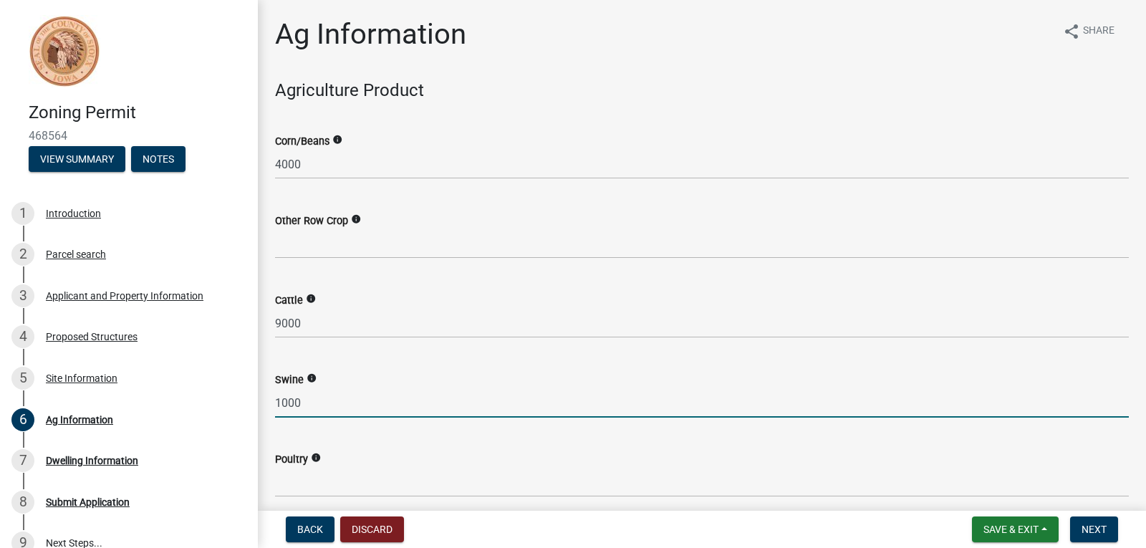
type input "1000"
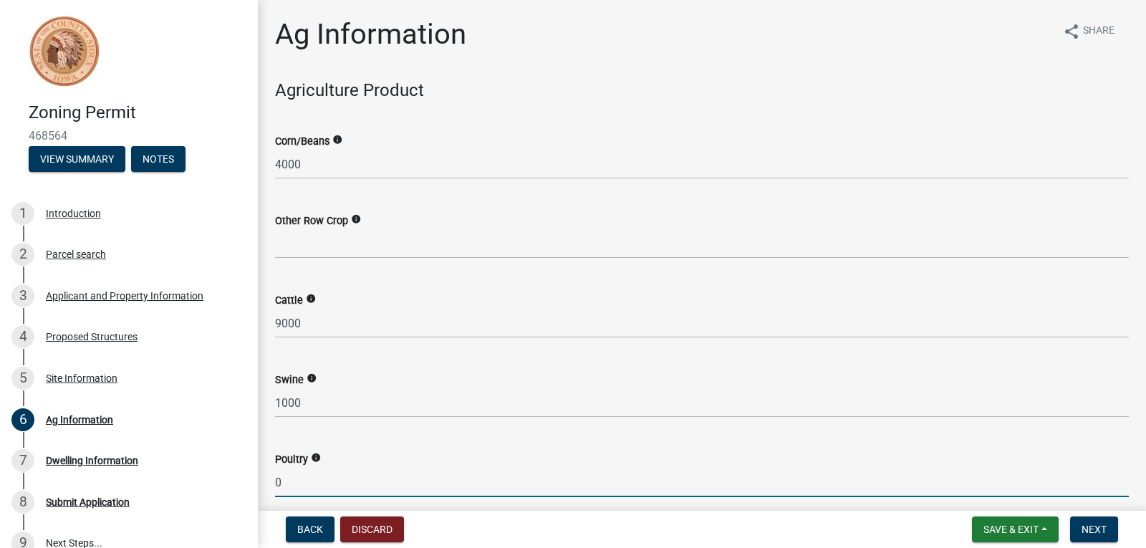
type input "0"
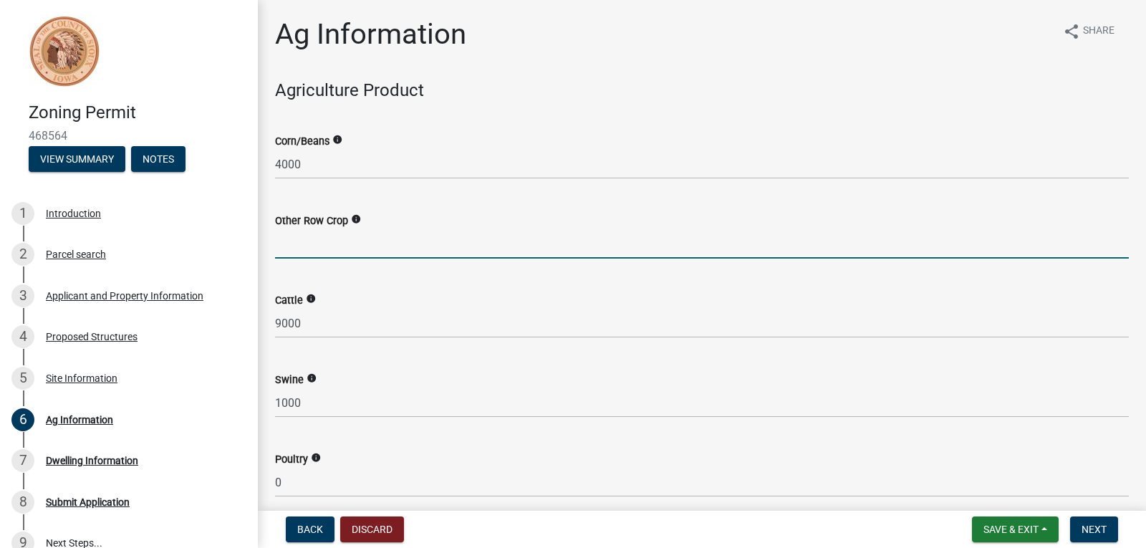
click at [339, 249] on input "text" at bounding box center [702, 243] width 854 height 29
type input "0"
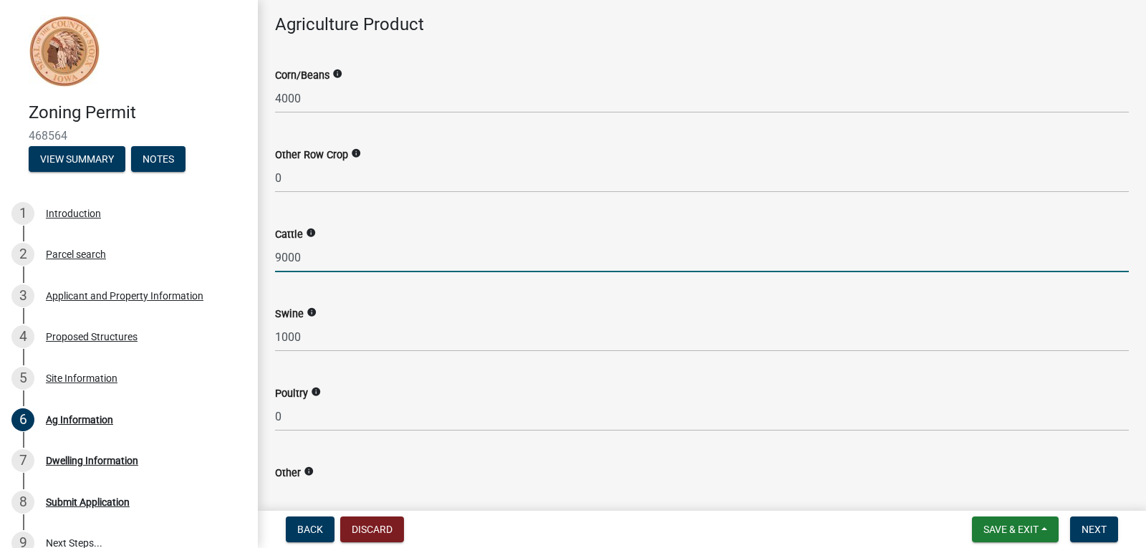
scroll to position [140, 0]
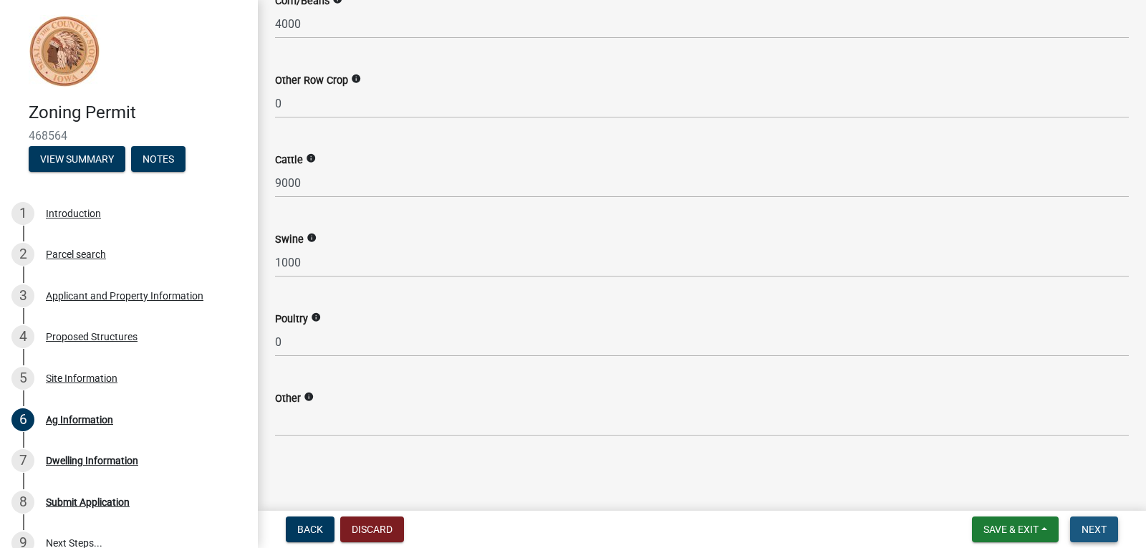
click at [1080, 527] on button "Next" at bounding box center [1094, 530] width 48 height 26
